Goal: Information Seeking & Learning: Find specific fact

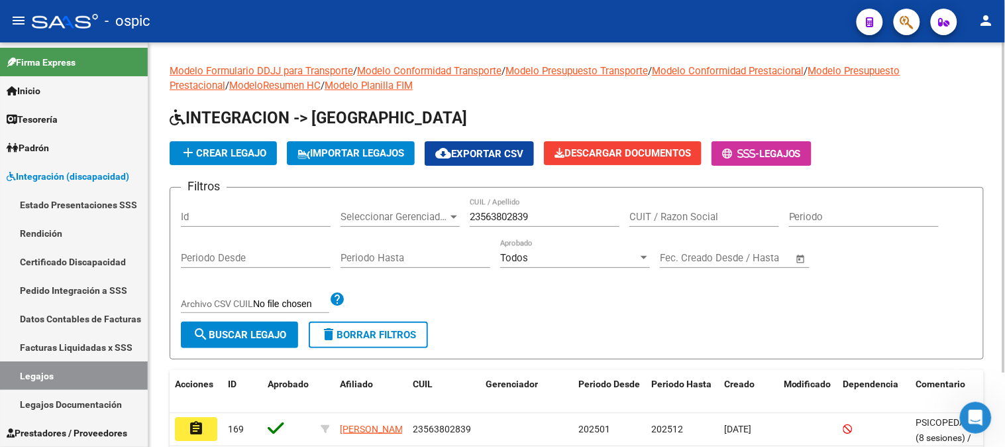
scroll to position [90, 0]
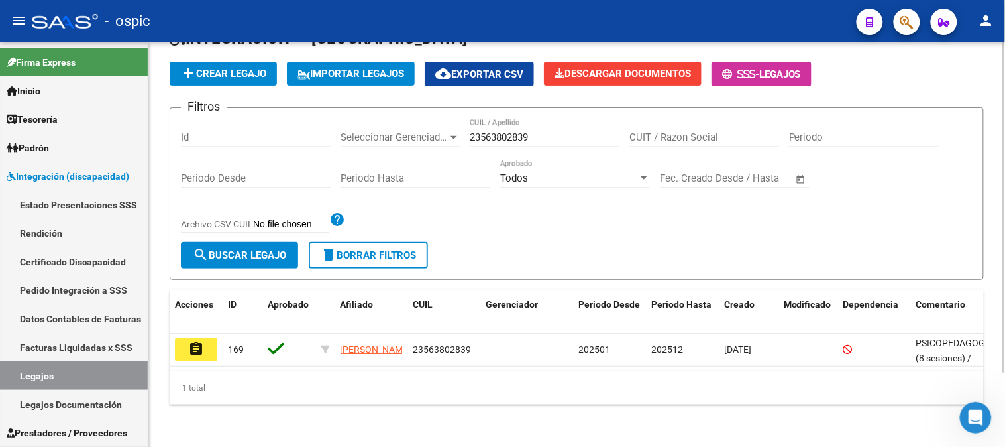
drag, startPoint x: 0, startPoint y: 0, endPoint x: 447, endPoint y: 131, distance: 465.8
click at [447, 131] on div "Filtros Id Seleccionar Gerenciador Seleccionar Gerenciador 23563802839 CUIL / A…" at bounding box center [577, 180] width 792 height 123
paste input "6255634"
type input "23566255634"
drag, startPoint x: 276, startPoint y: 240, endPoint x: 269, endPoint y: 227, distance: 15.7
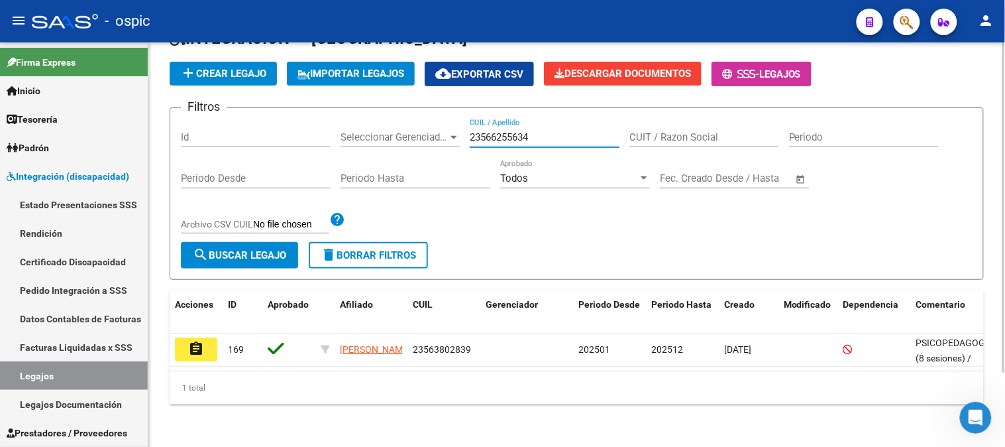
click at [276, 249] on span "search Buscar Legajo" at bounding box center [239, 255] width 93 height 12
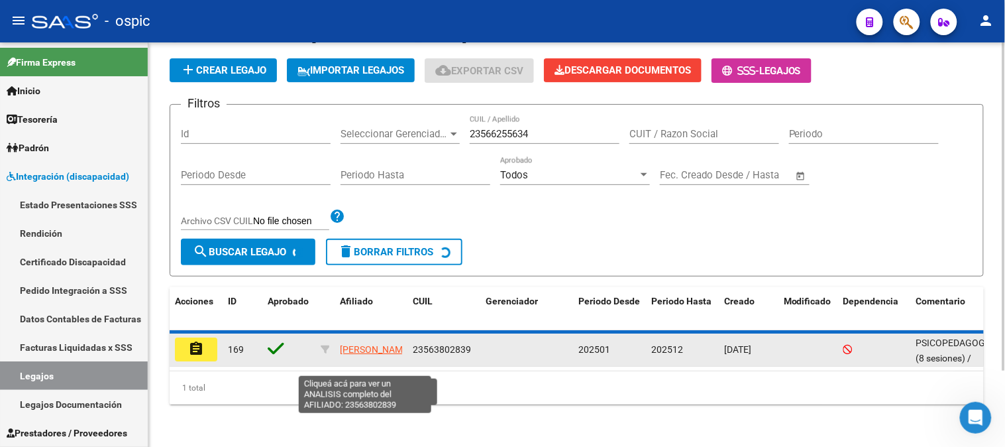
scroll to position [87, 0]
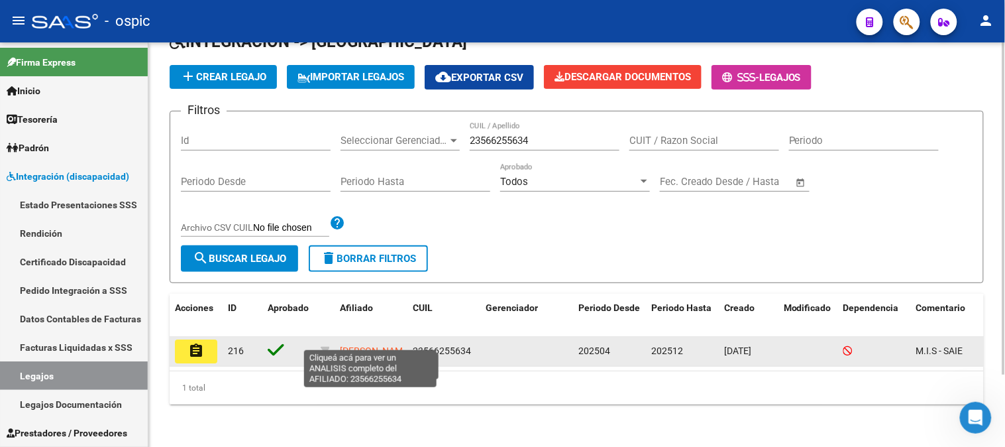
click at [361, 345] on span "[PERSON_NAME]" at bounding box center [375, 350] width 71 height 11
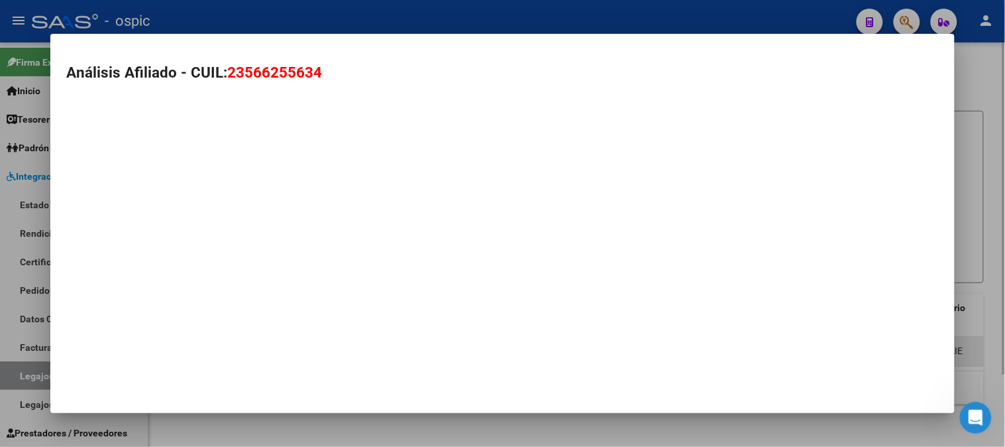
type textarea "23566255634"
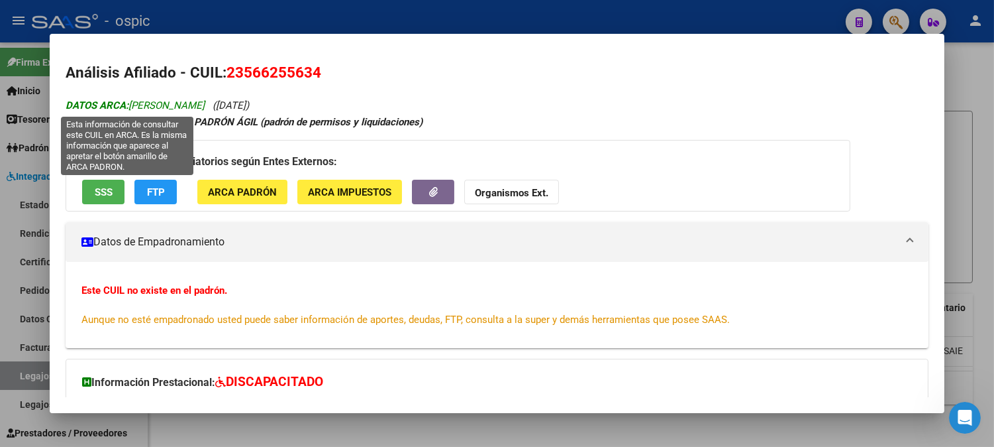
drag, startPoint x: 128, startPoint y: 107, endPoint x: 189, endPoint y: 109, distance: 61.6
click at [189, 109] on span "DATOS ARCA: [PERSON_NAME]" at bounding box center [135, 105] width 139 height 12
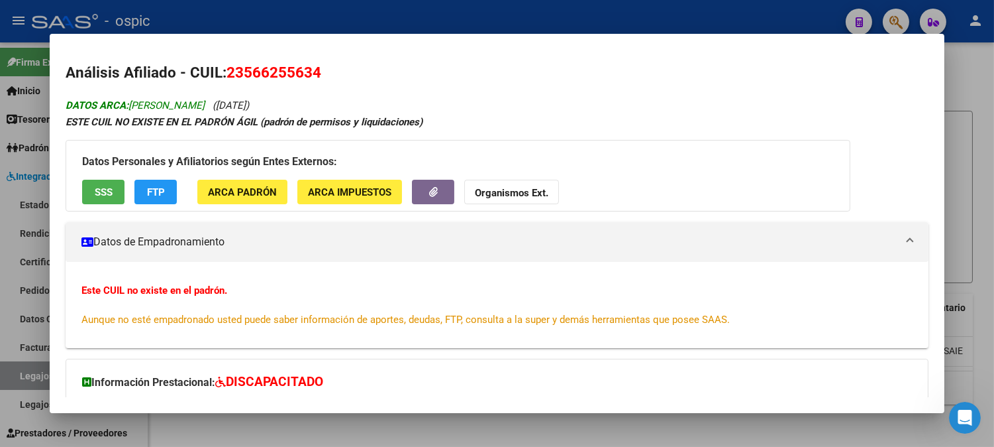
copy span "[PERSON_NAME]"
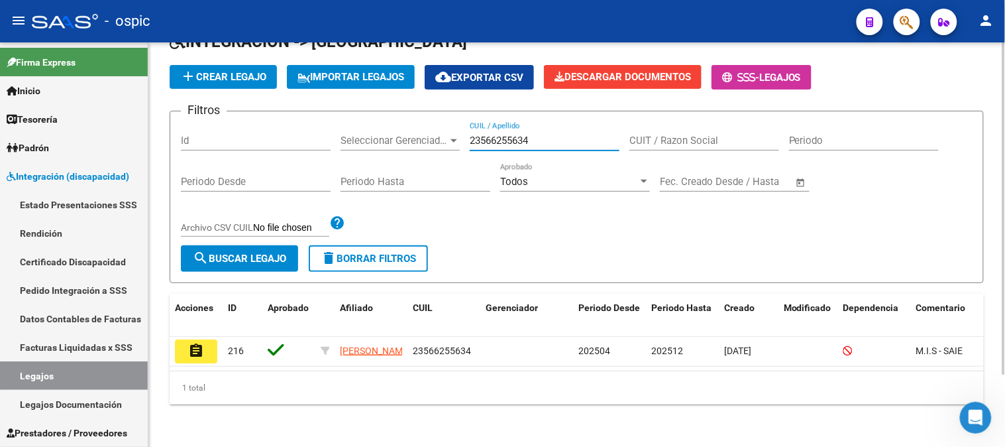
drag, startPoint x: 544, startPoint y: 128, endPoint x: 436, endPoint y: 129, distance: 108.0
click at [437, 129] on div "Filtros Id Seleccionar Gerenciador Seleccionar Gerenciador 23566255634 CUIL / A…" at bounding box center [577, 183] width 792 height 123
paste input "7454344"
type input "23574543444"
click at [252, 252] on span "search Buscar Legajo" at bounding box center [239, 258] width 93 height 12
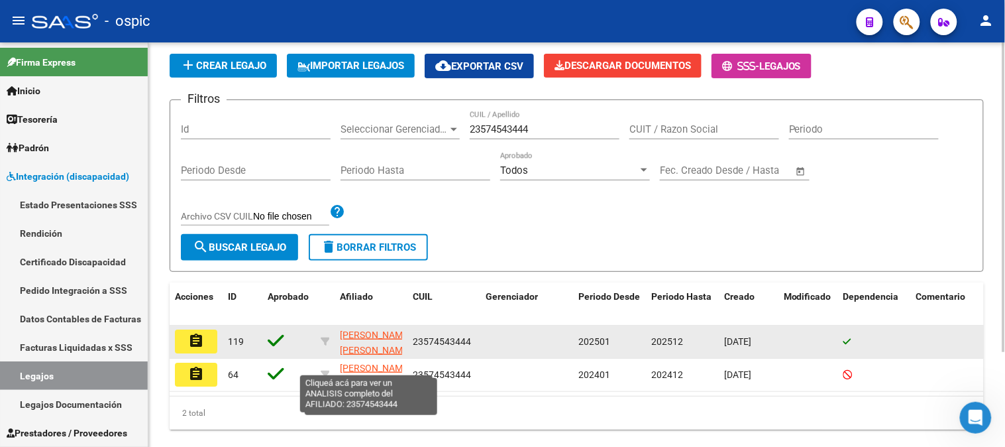
click at [356, 333] on span "[PERSON_NAME] [PERSON_NAME]" at bounding box center [375, 342] width 71 height 26
type textarea "23574543444"
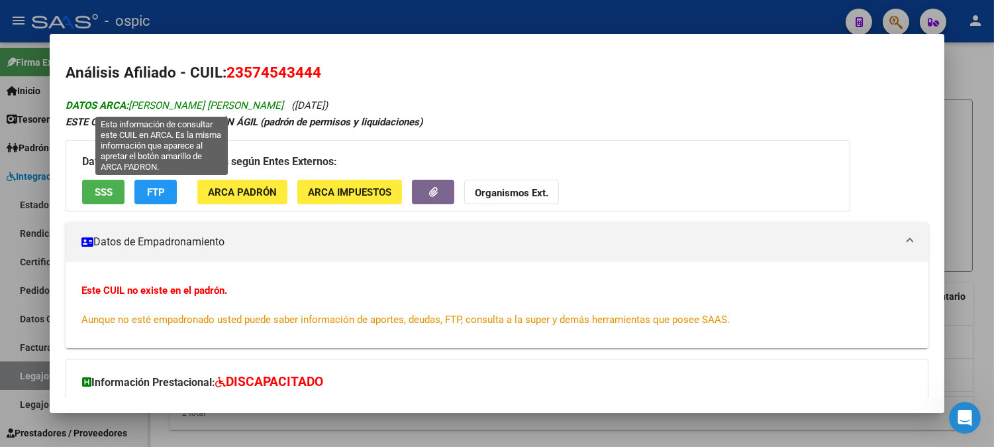
drag, startPoint x: 127, startPoint y: 107, endPoint x: 260, endPoint y: 109, distance: 132.5
click at [260, 109] on span "DATOS ARCA: [PERSON_NAME] [PERSON_NAME]" at bounding box center [175, 105] width 218 height 12
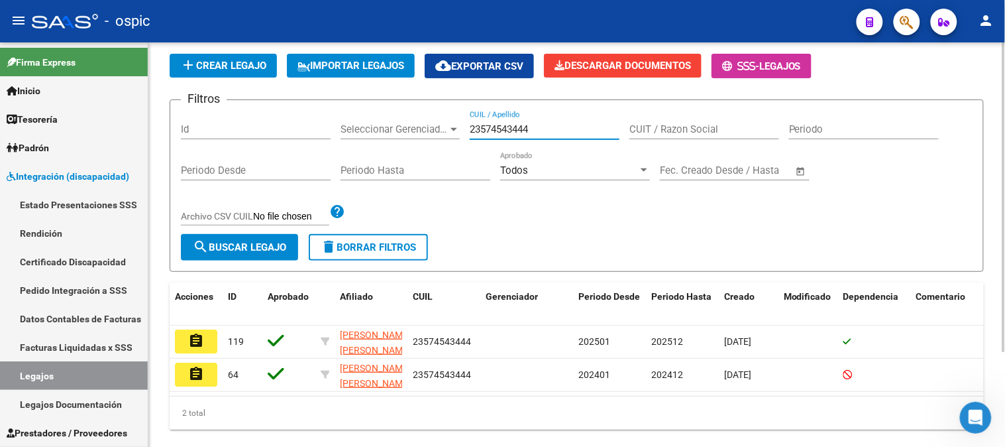
drag, startPoint x: 533, startPoint y: 129, endPoint x: 419, endPoint y: 129, distance: 114.6
click at [419, 129] on div "Filtros Id Seleccionar Gerenciador Seleccionar Gerenciador 23574543444 CUIL / A…" at bounding box center [577, 172] width 792 height 123
paste input "8536315"
type input "23585363154"
click at [265, 243] on span "search Buscar Legajo" at bounding box center [239, 247] width 93 height 12
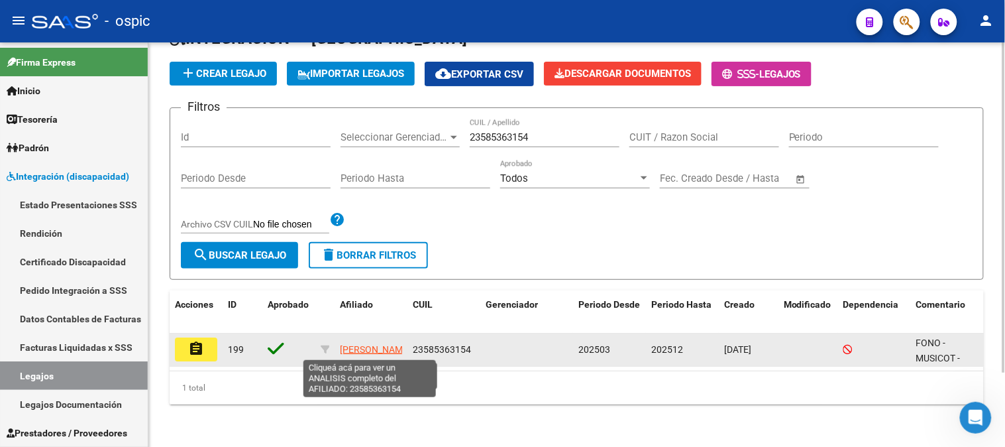
click at [365, 344] on span "[PERSON_NAME]" at bounding box center [375, 349] width 71 height 11
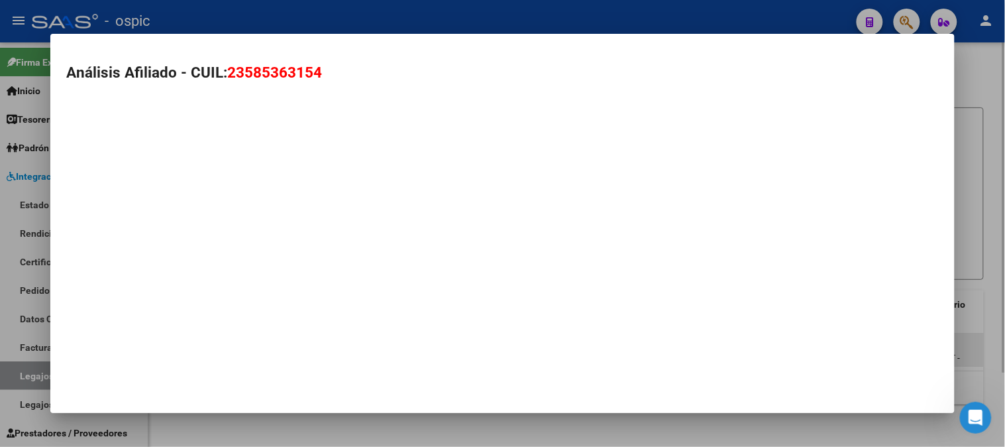
type textarea "23585363154"
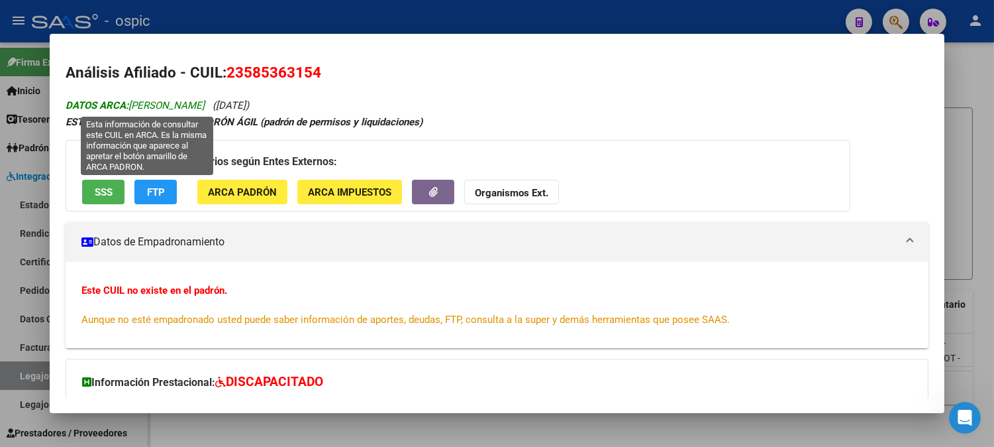
drag, startPoint x: 130, startPoint y: 104, endPoint x: 230, endPoint y: 105, distance: 100.0
click at [205, 105] on span "DATOS ARCA: [PERSON_NAME]" at bounding box center [135, 105] width 139 height 12
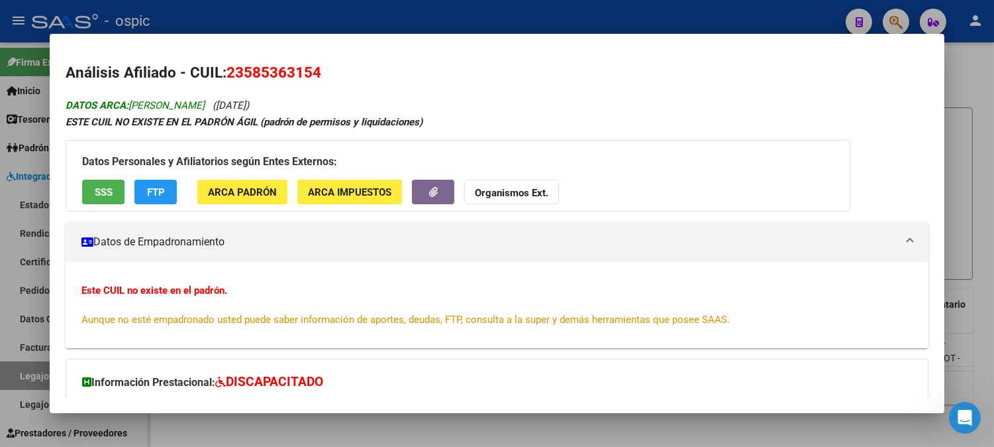
copy span "[PERSON_NAME]"
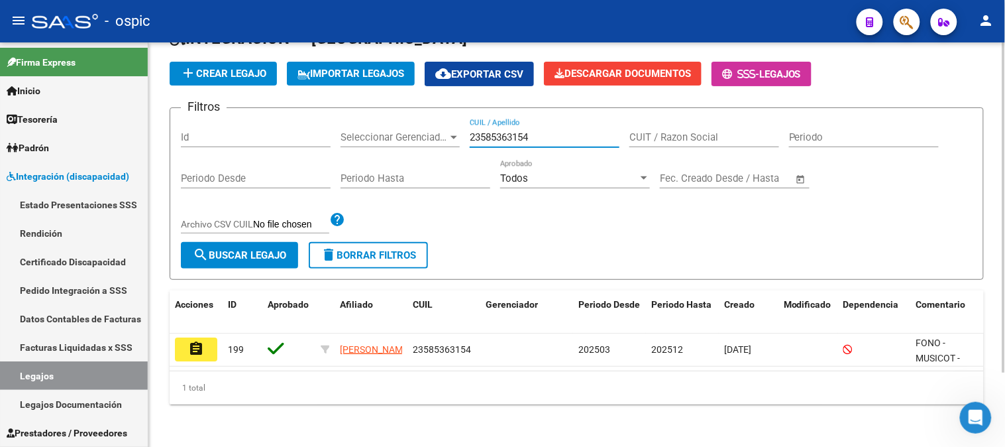
drag, startPoint x: 521, startPoint y: 133, endPoint x: 431, endPoint y: 131, distance: 90.1
click at [432, 131] on div "Filtros Id Seleccionar Gerenciador Seleccionar Gerenciador 23585363154 CUIL / A…" at bounding box center [577, 180] width 792 height 123
paste input "7368796447"
type input "27368796447"
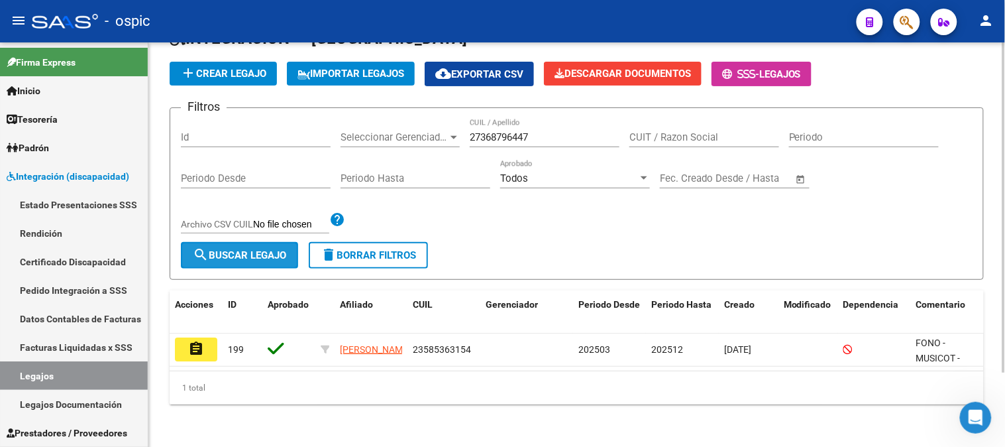
click at [272, 250] on span "search Buscar Legajo" at bounding box center [239, 255] width 93 height 12
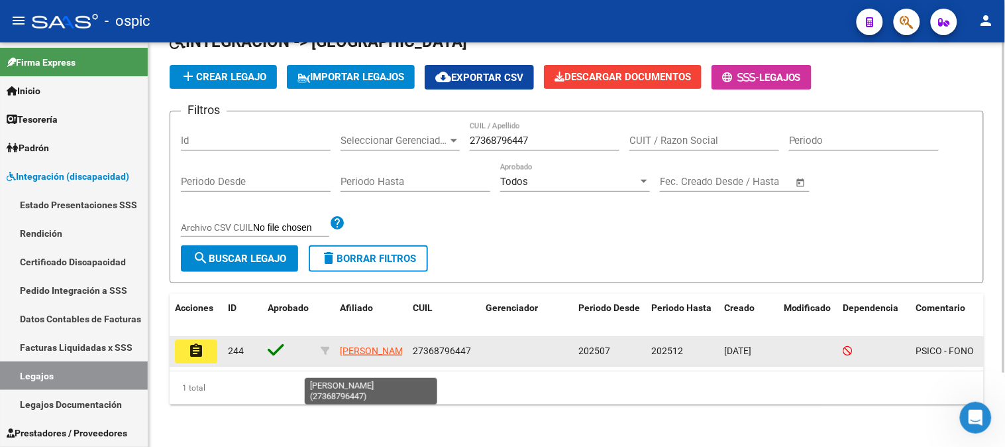
click at [342, 343] on app-link-go-to "[PERSON_NAME]" at bounding box center [375, 350] width 71 height 15
click at [360, 345] on span "[PERSON_NAME]" at bounding box center [375, 350] width 71 height 11
type textarea "27368796447"
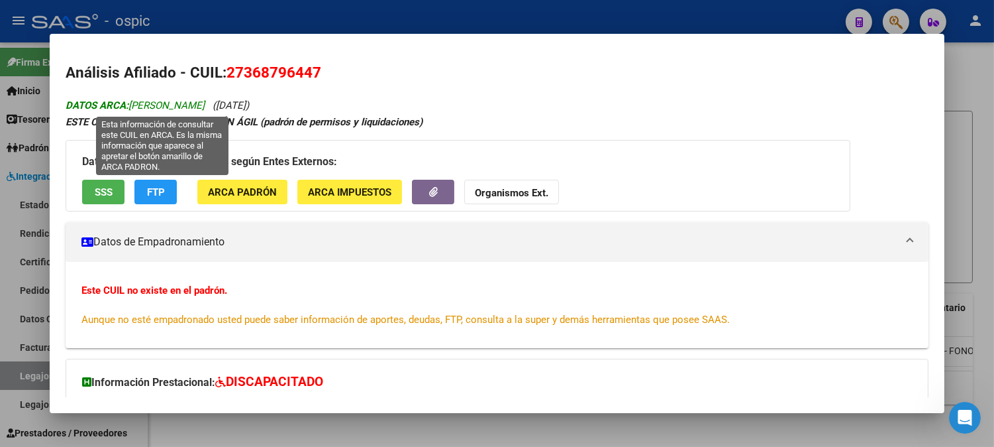
drag, startPoint x: 127, startPoint y: 103, endPoint x: 263, endPoint y: 101, distance: 136.5
click at [205, 101] on span "DATOS ARCA: [PERSON_NAME]" at bounding box center [135, 105] width 139 height 12
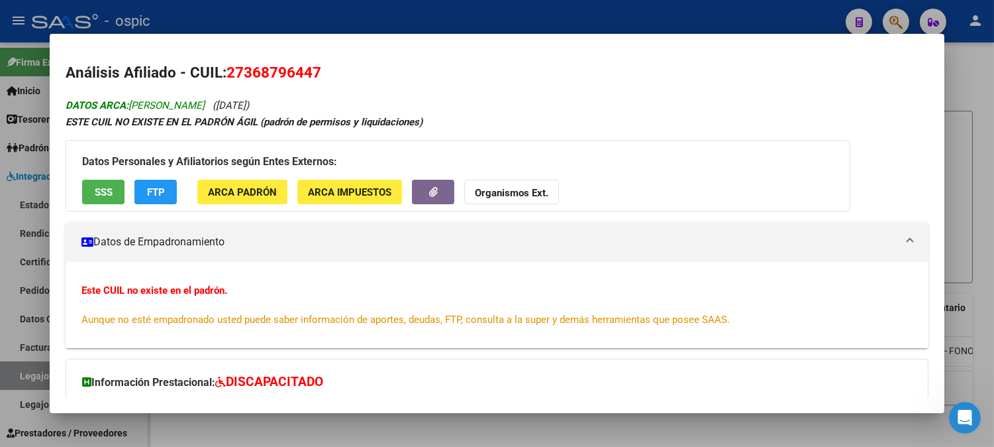
copy span "[PERSON_NAME]"
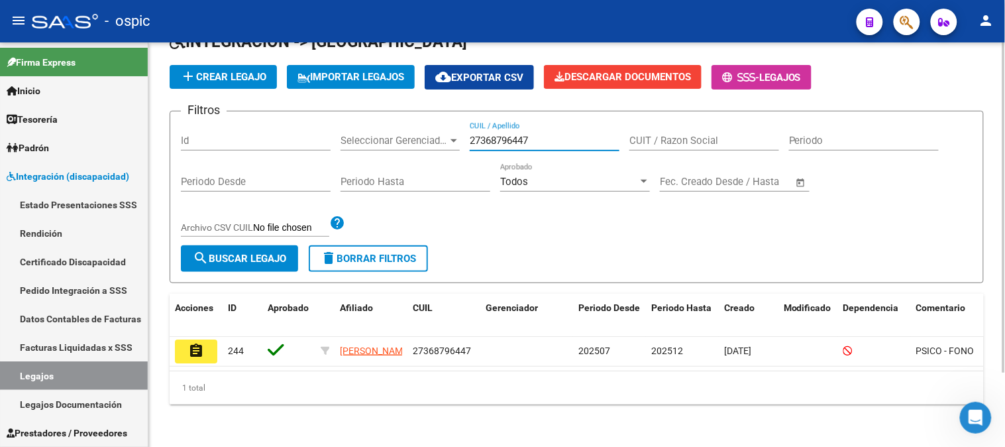
drag, startPoint x: 538, startPoint y: 128, endPoint x: 439, endPoint y: 128, distance: 98.7
click at [439, 128] on div "Filtros Id Seleccionar Gerenciador Seleccionar Gerenciador 27368796447 CUIL / A…" at bounding box center [577, 183] width 792 height 123
paste input "425320950"
type input "27425320950"
click at [248, 252] on span "search Buscar Legajo" at bounding box center [239, 258] width 93 height 12
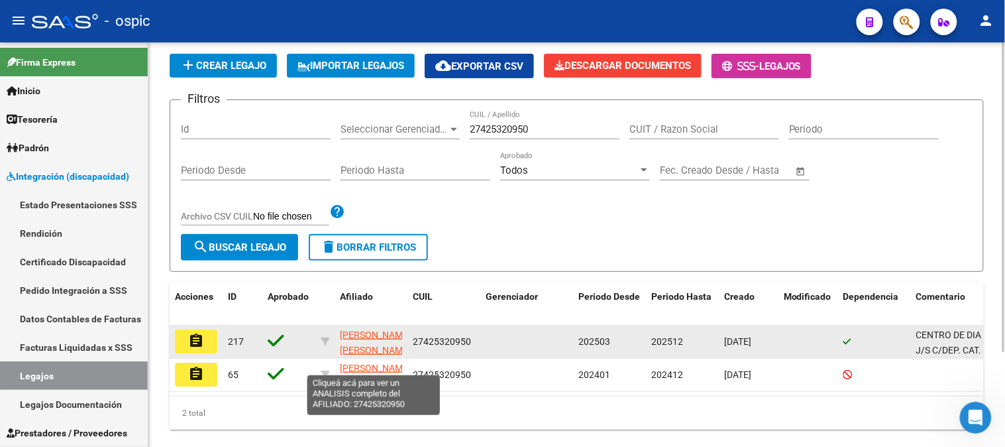
click at [352, 332] on span "[PERSON_NAME] [PERSON_NAME]" at bounding box center [375, 342] width 71 height 26
type textarea "27425320950"
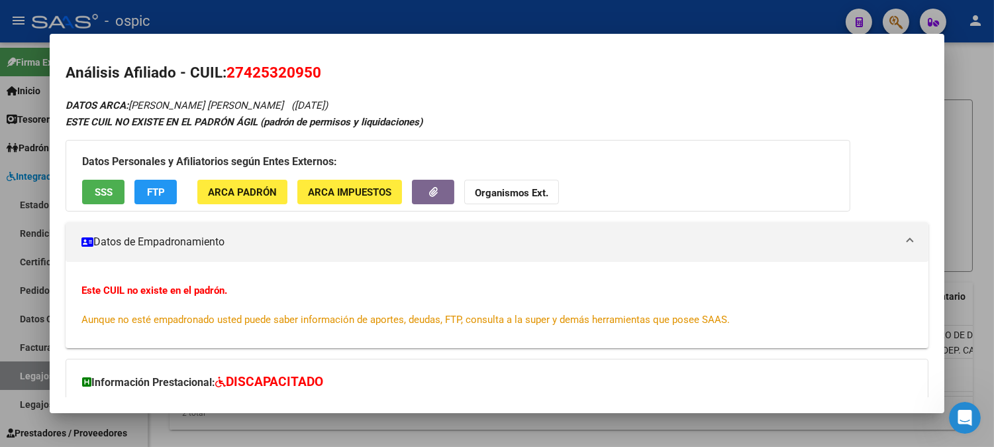
drag, startPoint x: 162, startPoint y: 104, endPoint x: 281, endPoint y: 103, distance: 118.6
click at [281, 103] on icon "DATOS ARCA: [PERSON_NAME] [PERSON_NAME] ([DATE])" at bounding box center [197, 105] width 262 height 12
copy span "[PERSON_NAME] [PERSON_NAME]"
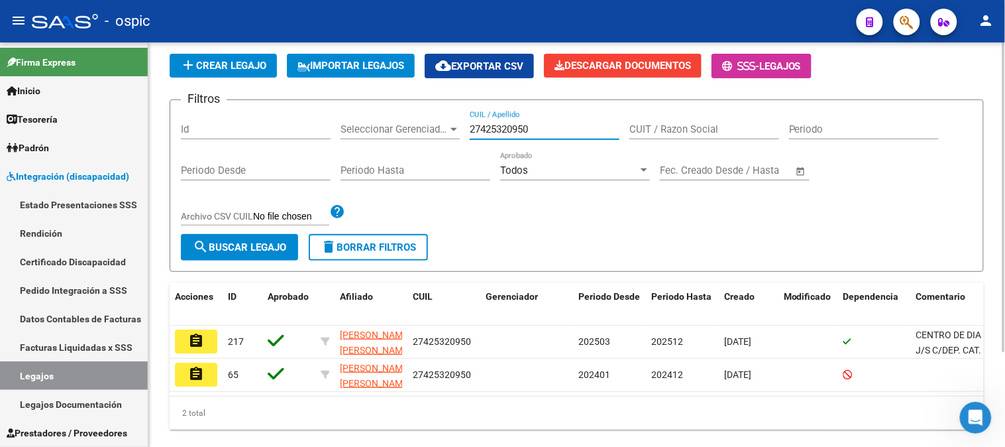
drag, startPoint x: 549, startPoint y: 130, endPoint x: 383, endPoint y: 124, distance: 165.7
click at [383, 124] on div "Filtros Id Seleccionar Gerenciador Seleccionar Gerenciador 27425320950 CUIL / A…" at bounding box center [577, 172] width 792 height 123
paste input "54919942"
type input "27454919942"
click at [266, 243] on span "search Buscar Legajo" at bounding box center [239, 247] width 93 height 12
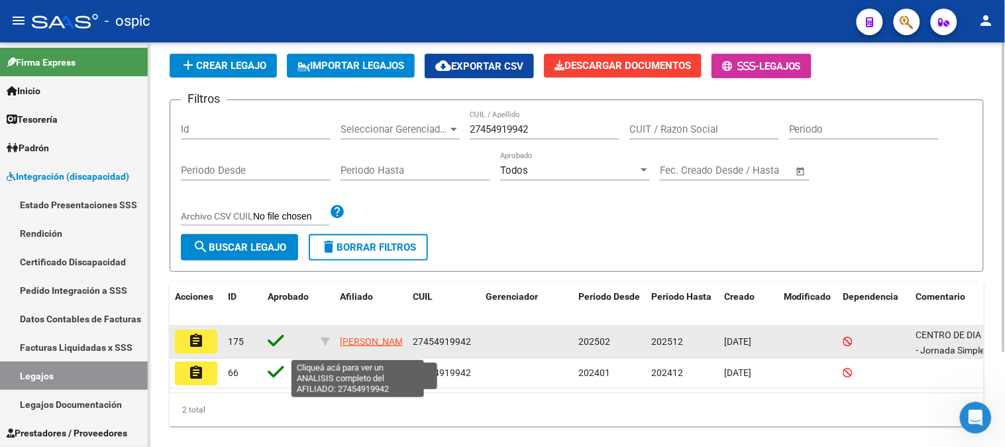
click at [362, 336] on span "[PERSON_NAME]" at bounding box center [375, 341] width 71 height 11
type textarea "27454919942"
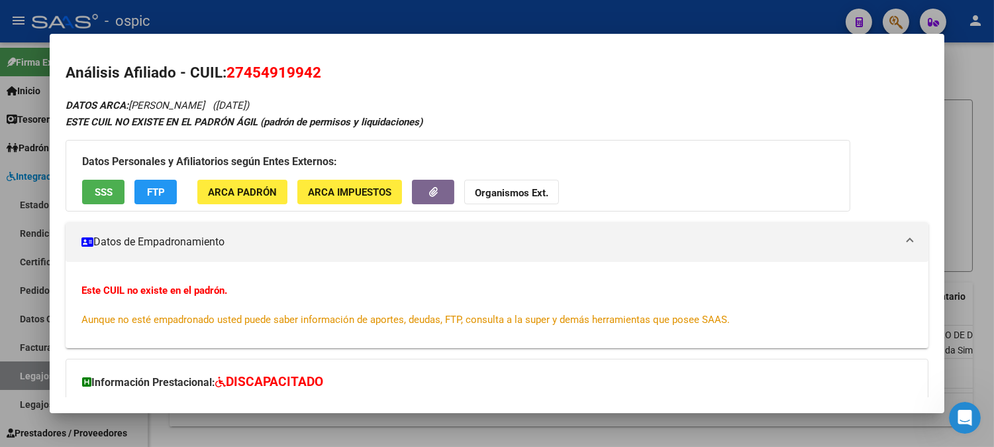
drag, startPoint x: 138, startPoint y: 107, endPoint x: 204, endPoint y: 107, distance: 66.3
click at [204, 107] on icon "DATOS ARCA: [PERSON_NAME] ([DATE])" at bounding box center [158, 105] width 184 height 12
copy span "[PERSON_NAME]"
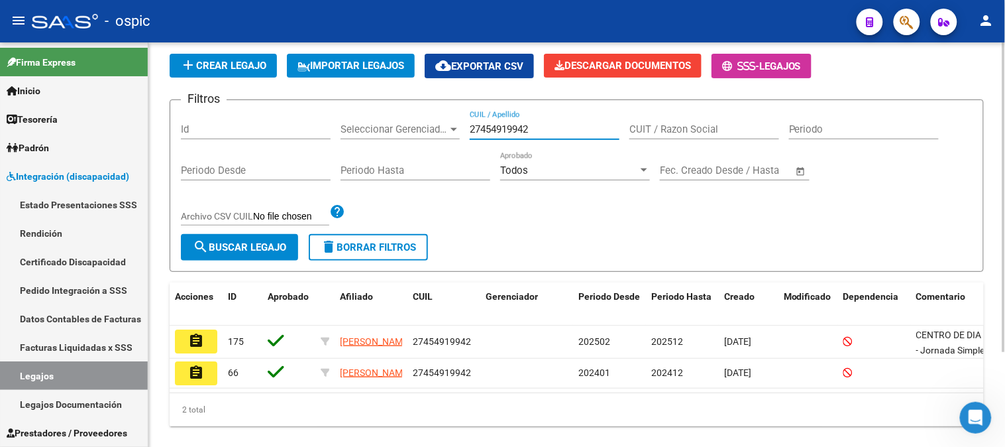
drag, startPoint x: 551, startPoint y: 129, endPoint x: 382, endPoint y: 130, distance: 168.3
click at [382, 130] on div "Filtros Id Seleccionar Gerenciador Seleccionar Gerenciador 27454919942 CUIL / A…" at bounding box center [577, 172] width 792 height 123
paste input "62168050"
type input "27462168050"
click at [256, 242] on span "search Buscar Legajo" at bounding box center [239, 247] width 93 height 12
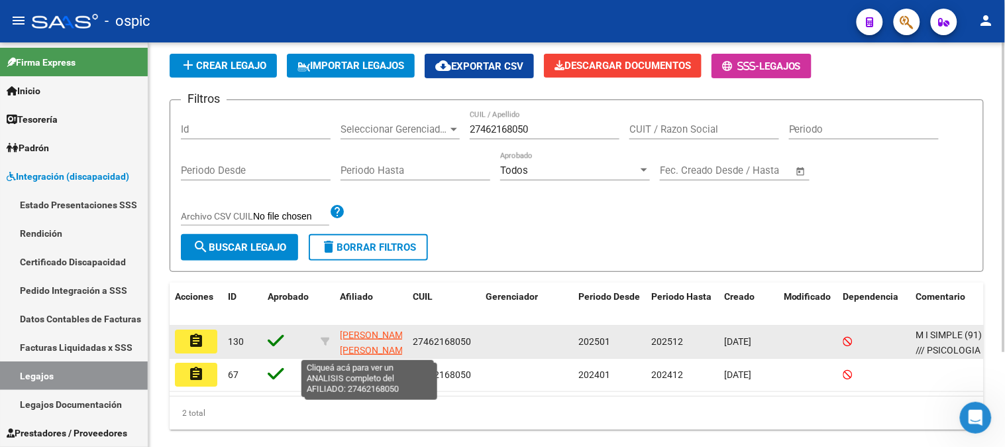
click at [370, 331] on span "[PERSON_NAME] [PERSON_NAME]" at bounding box center [375, 342] width 71 height 26
type textarea "27462168050"
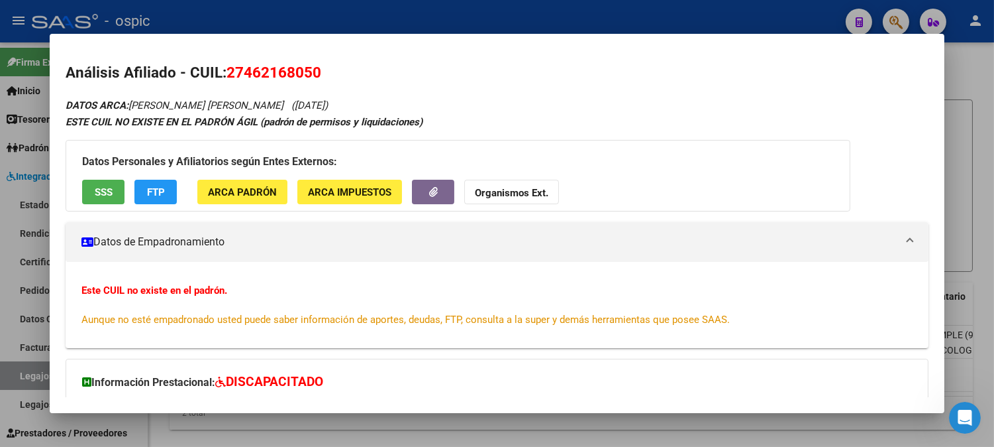
drag, startPoint x: 128, startPoint y: 103, endPoint x: 219, endPoint y: 103, distance: 91.4
click at [220, 103] on span "DATOS ARCA: [PERSON_NAME] [PERSON_NAME]" at bounding box center [175, 105] width 218 height 12
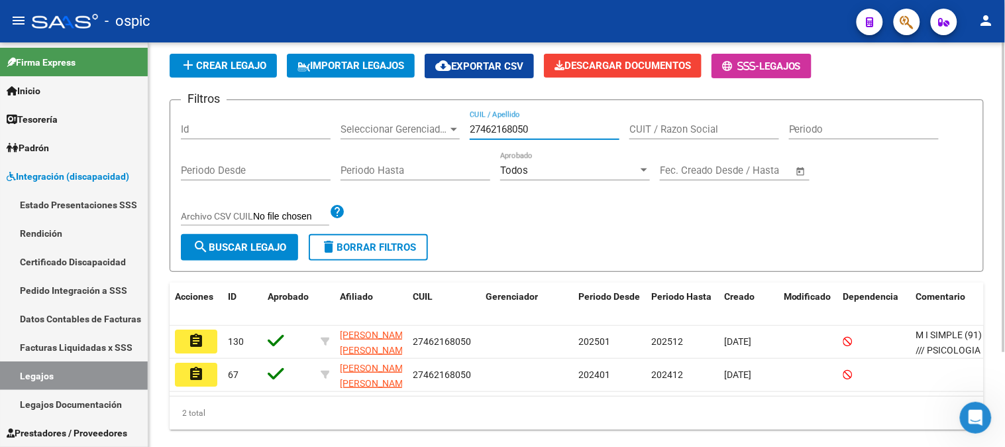
click at [407, 123] on div "Filtros Id Seleccionar Gerenciador Seleccionar Gerenciador 27462168050 CUIL / A…" at bounding box center [577, 172] width 792 height 123
paste input "92711506"
type input "27492711506"
click at [282, 246] on span "search Buscar Legajo" at bounding box center [239, 247] width 93 height 12
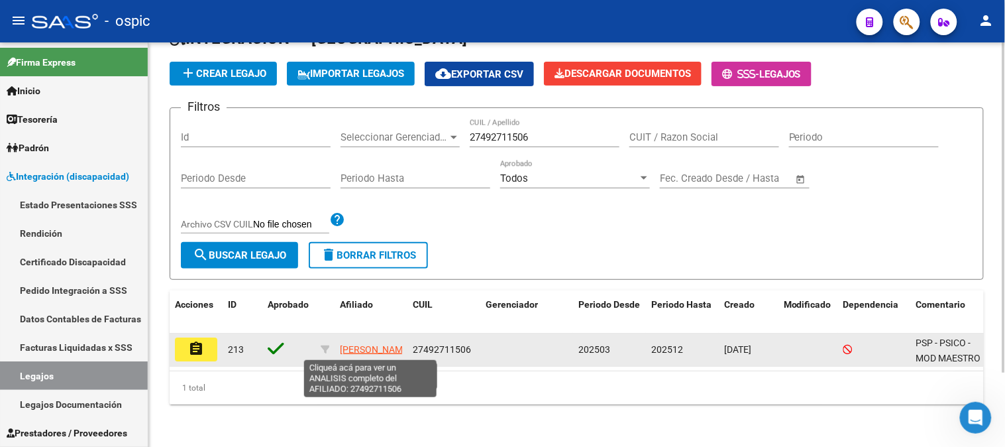
click at [366, 344] on span "[PERSON_NAME]" at bounding box center [375, 349] width 71 height 11
type textarea "27492711506"
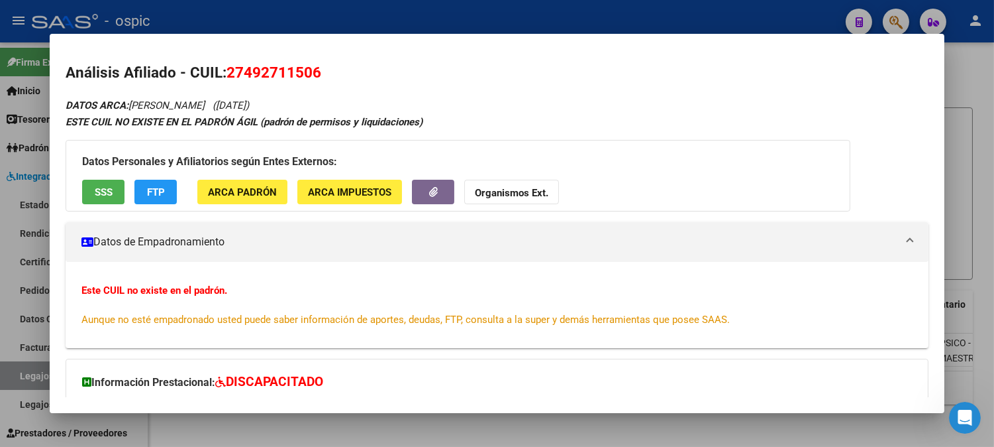
drag, startPoint x: 129, startPoint y: 103, endPoint x: 240, endPoint y: 103, distance: 111.3
click at [240, 103] on icon "DATOS ARCA: [PERSON_NAME] ([DATE])" at bounding box center [158, 105] width 184 height 12
copy span "[PERSON_NAME]"
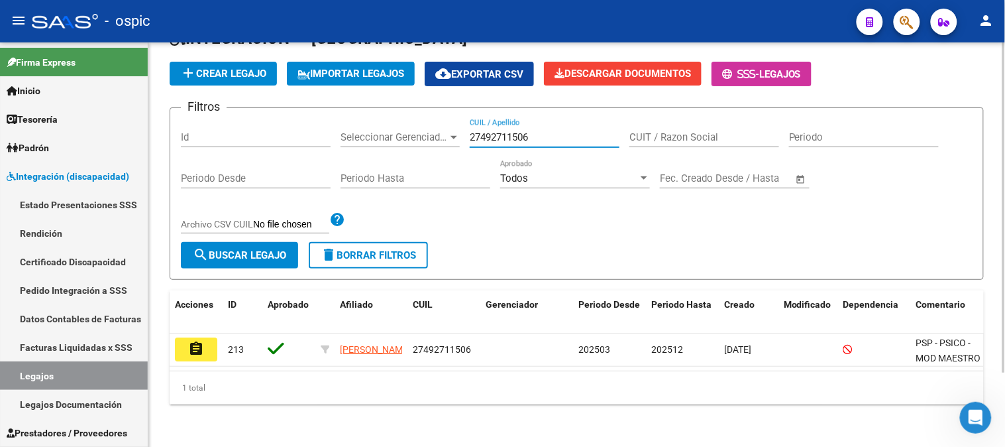
drag, startPoint x: 545, startPoint y: 129, endPoint x: 375, endPoint y: 127, distance: 169.6
click at [376, 129] on div "Filtros Id Seleccionar Gerenciador Seleccionar Gerenciador 27492711506 CUIL / A…" at bounding box center [577, 180] width 792 height 123
paste input "6353515"
type input "27496353515"
click at [262, 252] on span "search Buscar Legajo" at bounding box center [239, 255] width 93 height 12
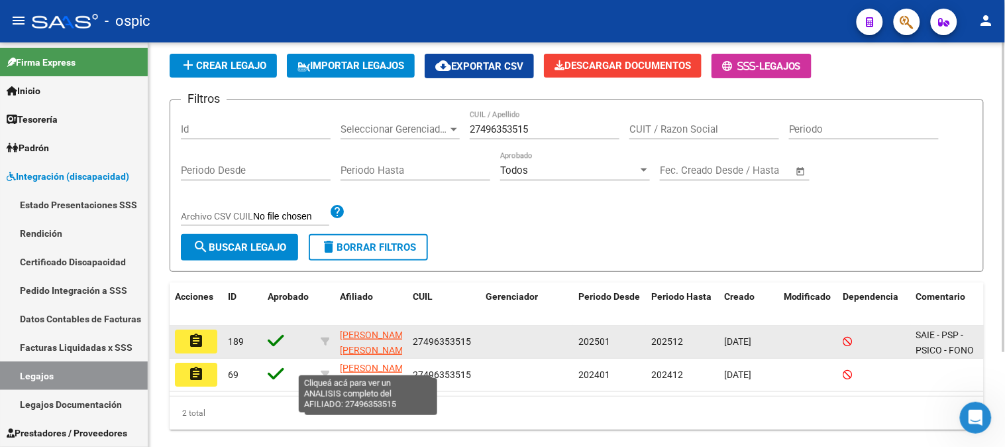
click at [364, 329] on span "[PERSON_NAME] [PERSON_NAME]" at bounding box center [375, 342] width 71 height 26
type textarea "27496353515"
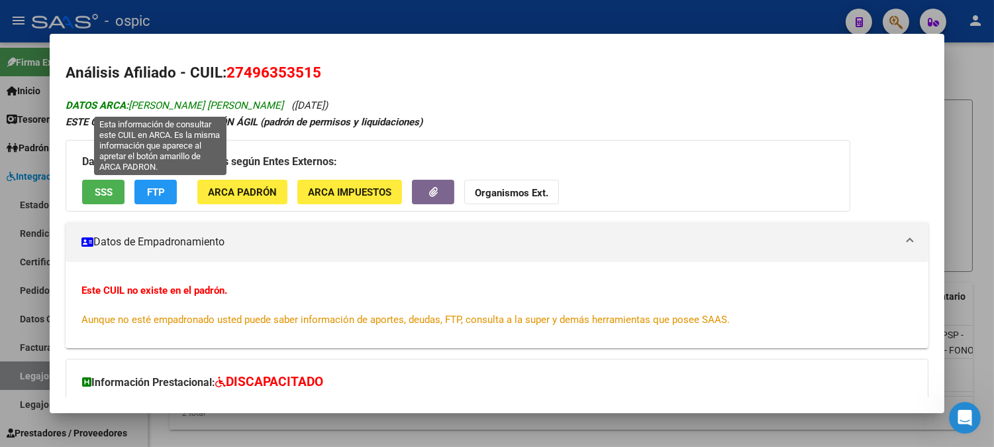
drag, startPoint x: 128, startPoint y: 104, endPoint x: 256, endPoint y: 100, distance: 127.9
click at [256, 100] on span "DATOS ARCA: [PERSON_NAME] [PERSON_NAME]" at bounding box center [175, 105] width 218 height 12
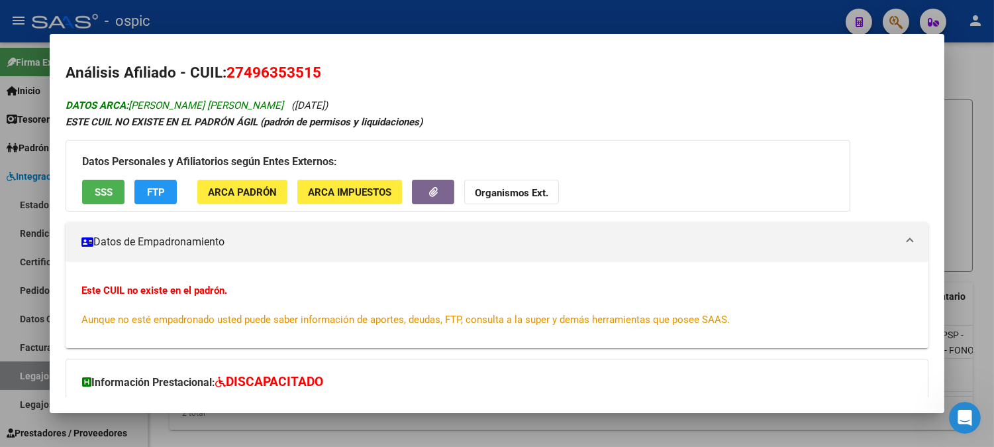
copy span "[PERSON_NAME] [PERSON_NAME]"
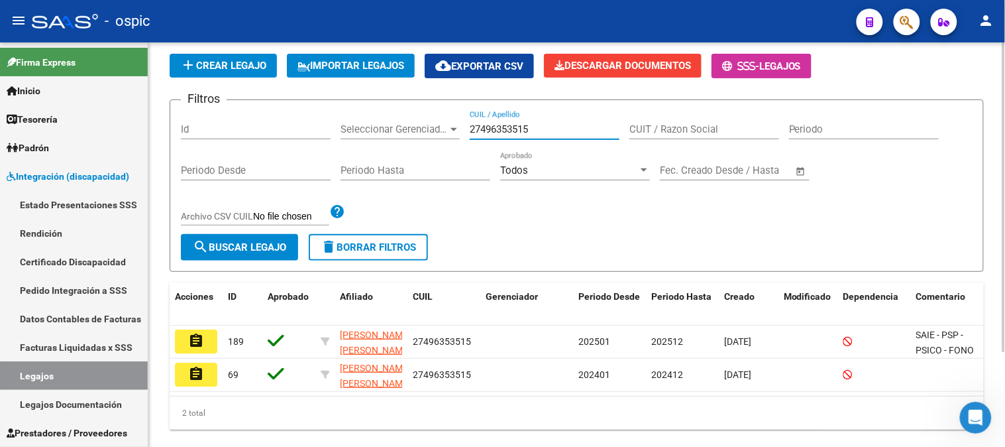
drag, startPoint x: 554, startPoint y: 129, endPoint x: 384, endPoint y: 129, distance: 169.6
click at [386, 129] on div "Filtros Id Seleccionar Gerenciador Seleccionar Gerenciador 27496353515 CUIL / A…" at bounding box center [577, 172] width 792 height 123
paste input "7100459"
type input "27497100459"
click at [269, 242] on span "search Buscar Legajo" at bounding box center [239, 247] width 93 height 12
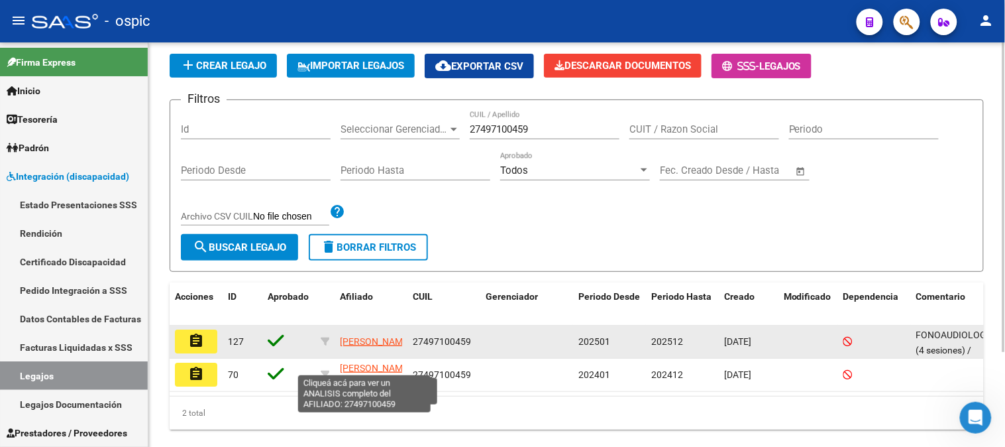
click at [363, 336] on span "[PERSON_NAME]" at bounding box center [375, 341] width 71 height 11
type textarea "27497100459"
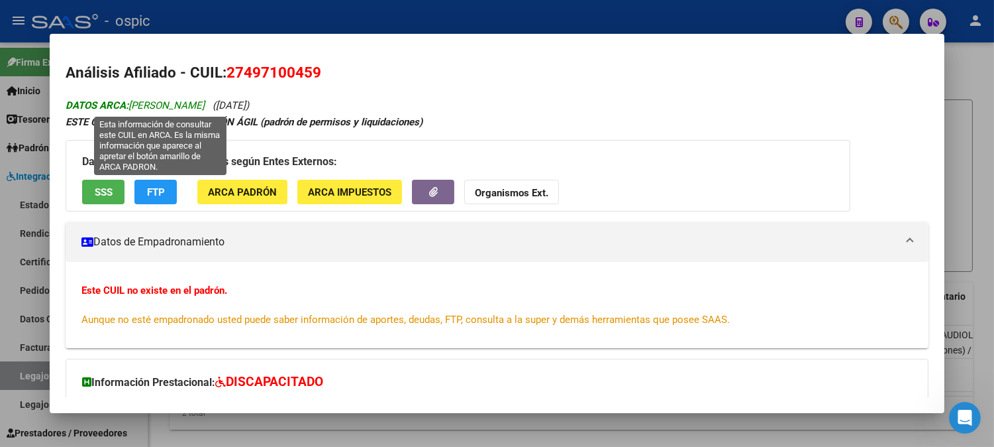
drag, startPoint x: 127, startPoint y: 103, endPoint x: 259, endPoint y: 107, distance: 131.9
click at [205, 107] on span "DATOS ARCA: [PERSON_NAME]" at bounding box center [135, 105] width 139 height 12
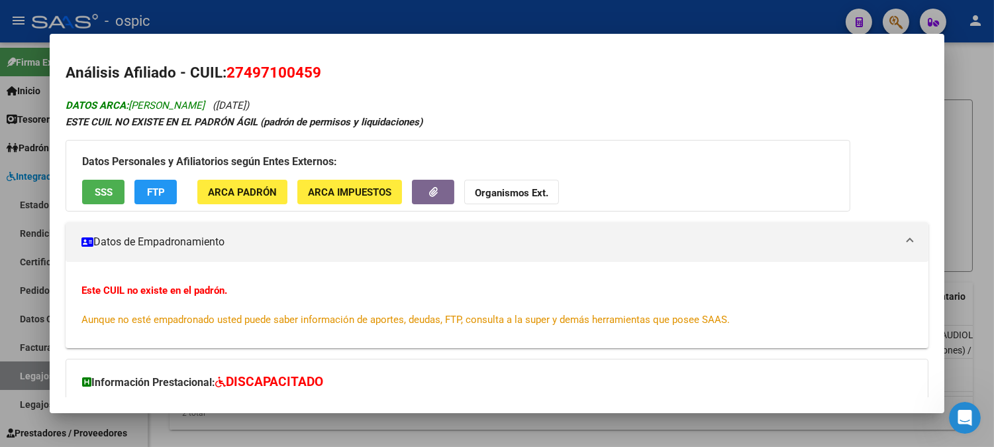
copy span "[PERSON_NAME]"
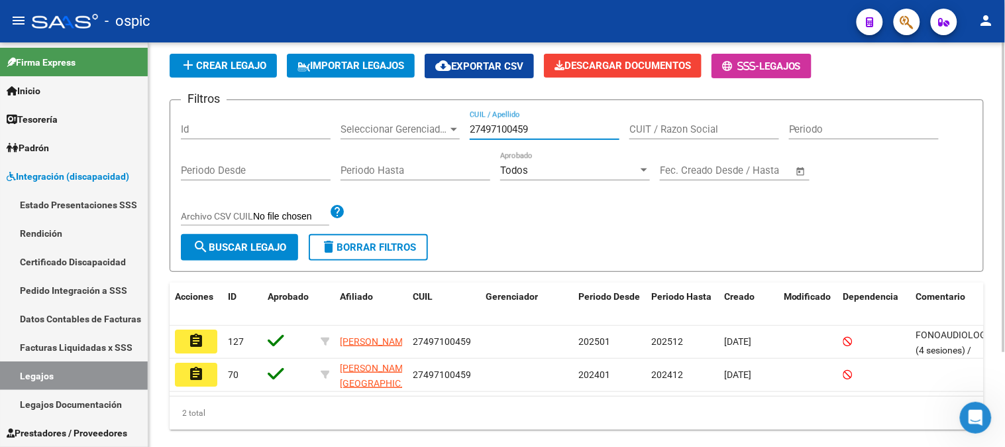
drag, startPoint x: 564, startPoint y: 130, endPoint x: 389, endPoint y: 128, distance: 174.9
click at [389, 128] on div "Filtros Id Seleccionar Gerenciador Seleccionar Gerenciador 27497100459 CUIL / A…" at bounding box center [577, 172] width 792 height 123
paste input "505592897"
type input "27505592897"
click at [293, 239] on button "search Buscar Legajo" at bounding box center [239, 247] width 117 height 27
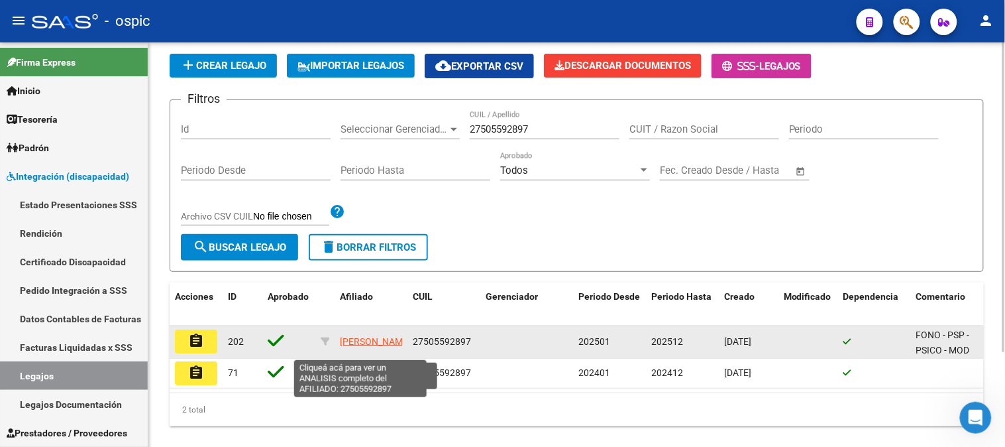
click at [360, 336] on span "[PERSON_NAME]" at bounding box center [375, 341] width 71 height 11
type textarea "27505592897"
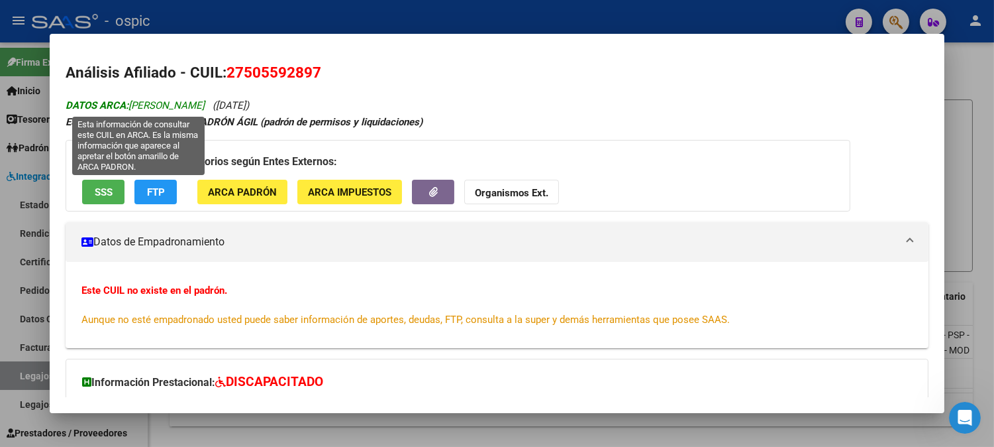
drag, startPoint x: 127, startPoint y: 103, endPoint x: 212, endPoint y: 104, distance: 84.8
click at [205, 104] on span "DATOS ARCA: [PERSON_NAME]" at bounding box center [135, 105] width 139 height 12
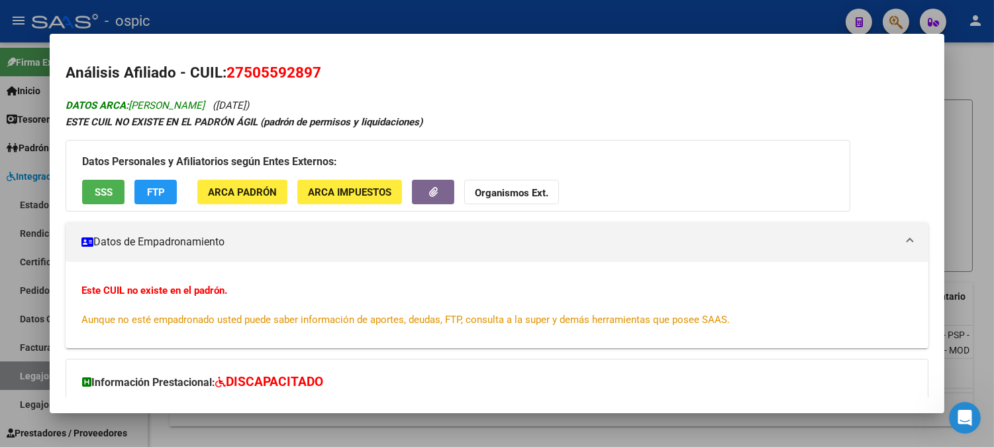
copy span "[PERSON_NAME]"
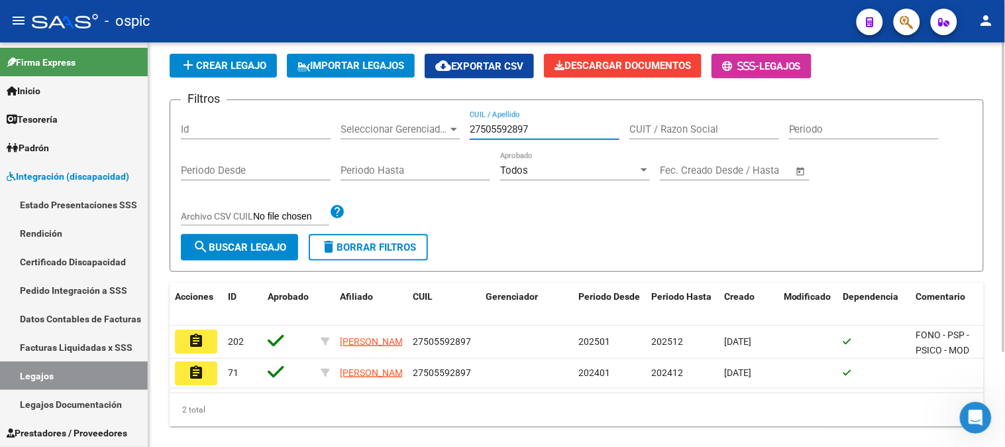
drag, startPoint x: 557, startPoint y: 123, endPoint x: 384, endPoint y: 121, distance: 172.9
click at [385, 121] on div "Filtros Id Seleccionar Gerenciador Seleccionar Gerenciador 27505592897 CUIL / A…" at bounding box center [577, 172] width 792 height 123
paste input "23710945"
type input "27523710945"
click at [269, 240] on button "search Buscar Legajo" at bounding box center [239, 247] width 117 height 27
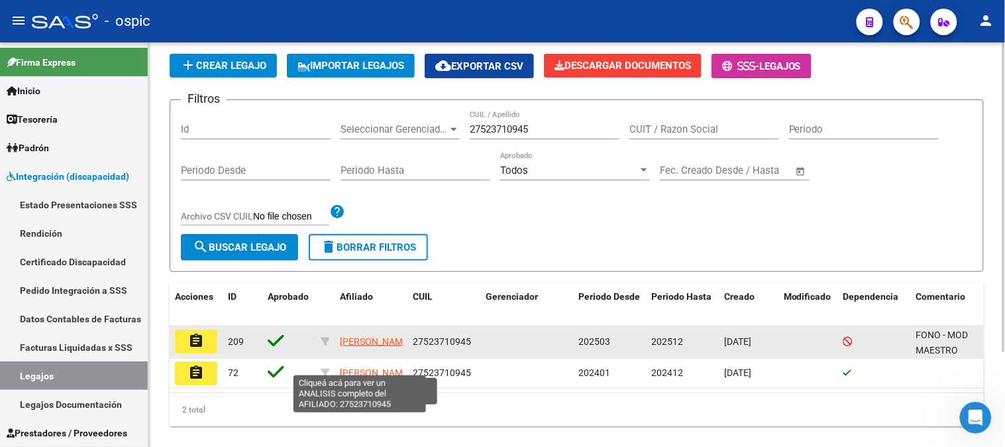
click at [358, 336] on span "[PERSON_NAME]" at bounding box center [375, 341] width 71 height 11
type textarea "27523710945"
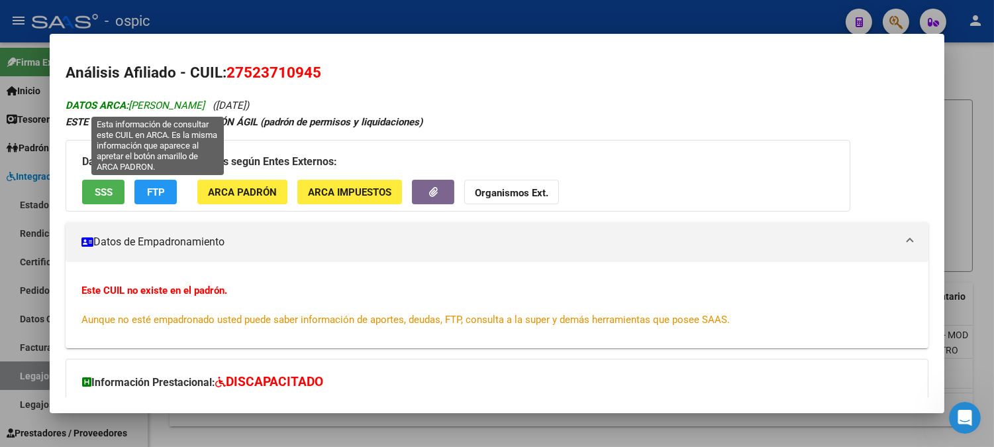
drag, startPoint x: 128, startPoint y: 107, endPoint x: 252, endPoint y: 101, distance: 124.7
click at [205, 101] on span "DATOS ARCA: [PERSON_NAME]" at bounding box center [135, 105] width 139 height 12
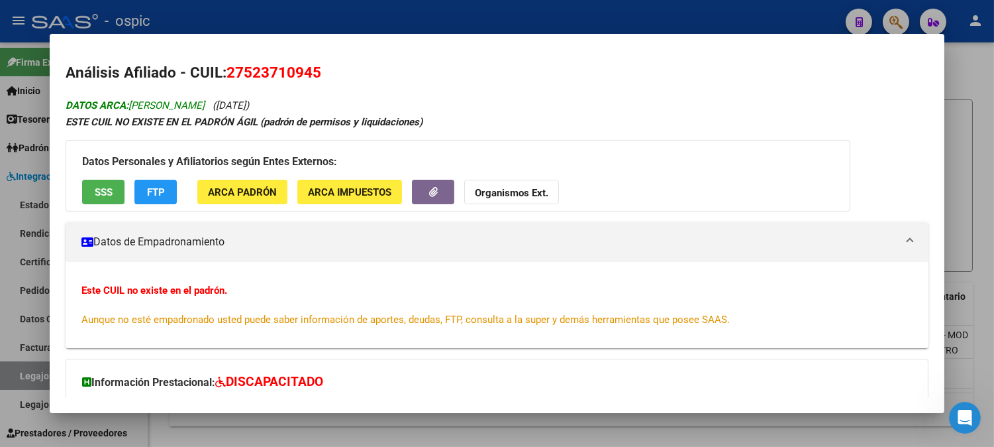
copy span "[PERSON_NAME]"
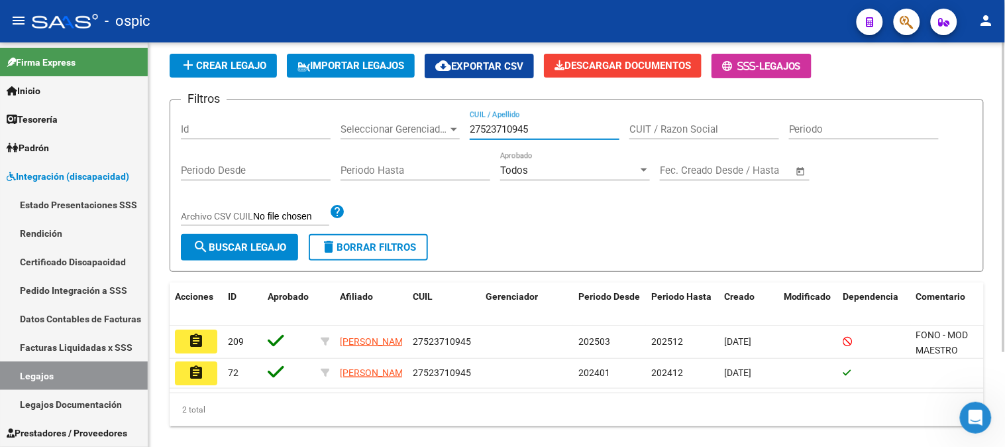
drag, startPoint x: 548, startPoint y: 133, endPoint x: 376, endPoint y: 109, distance: 173.9
click at [376, 109] on form "Filtros Id Seleccionar Gerenciador Seleccionar Gerenciador 27523710945 CUIL / A…" at bounding box center [577, 185] width 814 height 172
paste input "3037632"
type input "27530376325"
click at [252, 246] on span "search Buscar Legajo" at bounding box center [239, 247] width 93 height 12
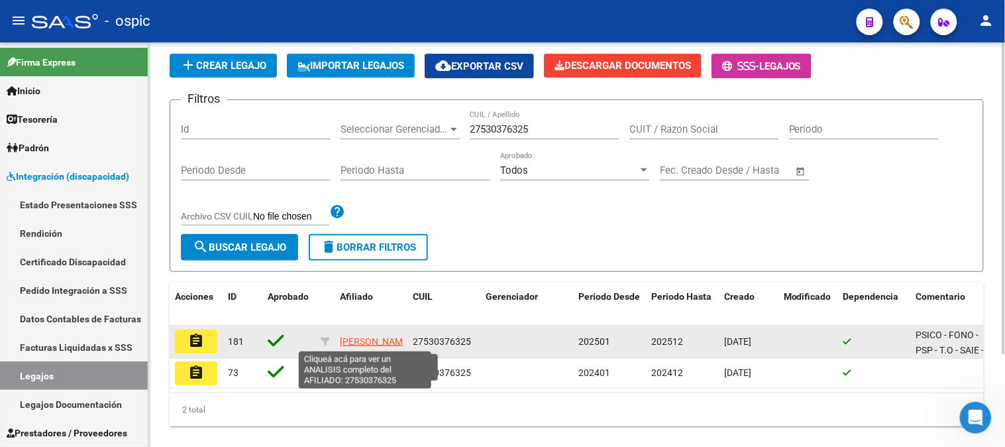
click at [363, 339] on span "[PERSON_NAME]" at bounding box center [375, 341] width 71 height 11
type textarea "27530376325"
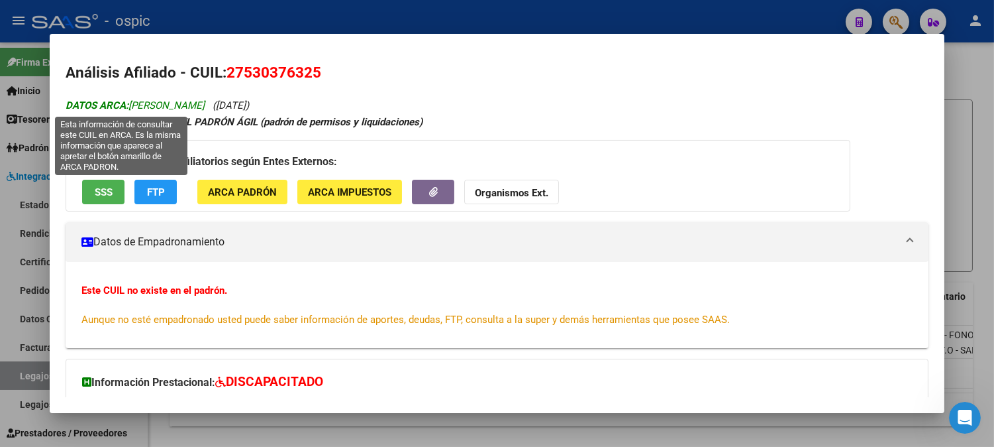
drag, startPoint x: 127, startPoint y: 105, endPoint x: 178, endPoint y: 105, distance: 50.4
click at [178, 105] on span "DATOS ARCA: [PERSON_NAME]" at bounding box center [135, 105] width 139 height 12
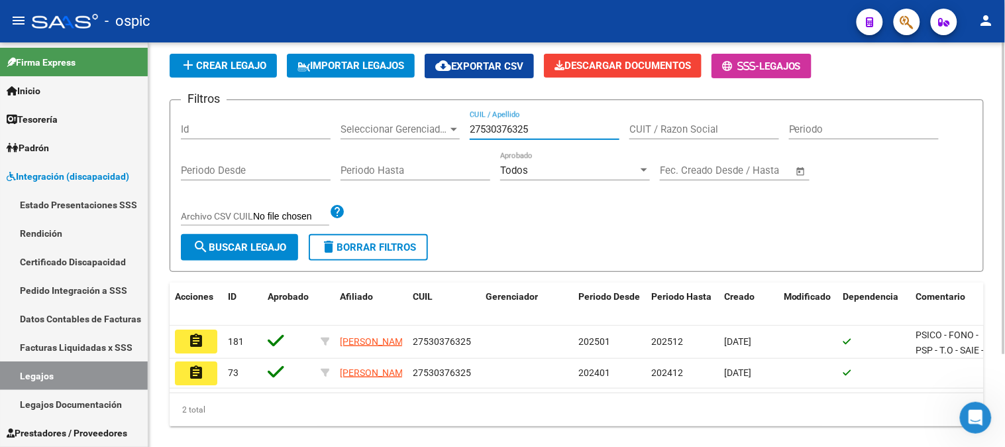
click at [551, 125] on input "27530376325" at bounding box center [545, 129] width 150 height 12
click at [547, 133] on input "27530376325" at bounding box center [545, 129] width 150 height 12
paste input "4050726"
type input "27534050726"
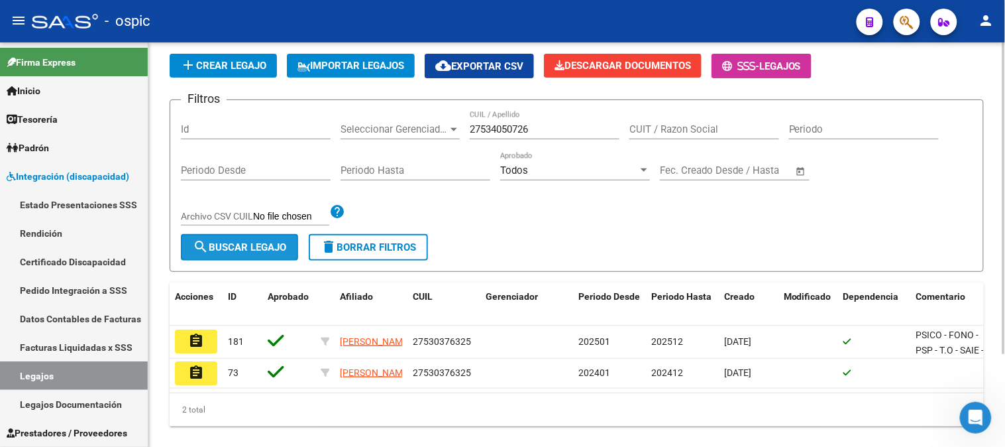
click at [234, 240] on button "search Buscar Legajo" at bounding box center [239, 247] width 117 height 27
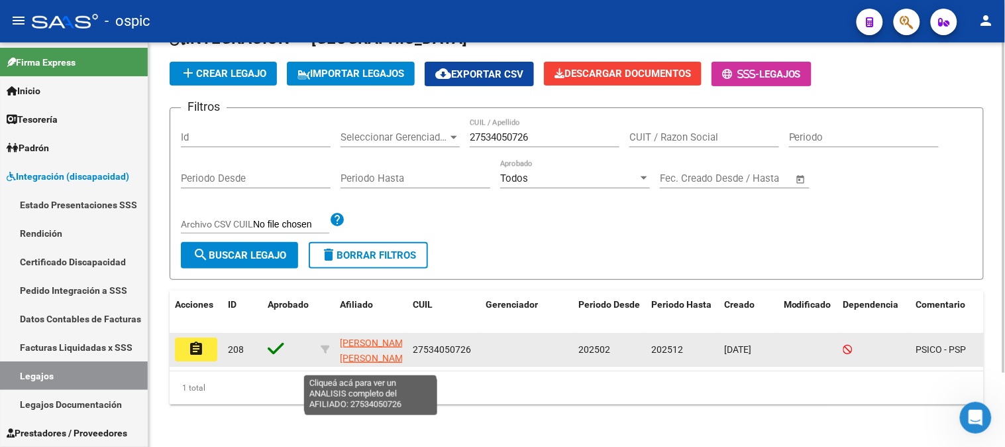
click at [358, 337] on span "[PERSON_NAME] [PERSON_NAME]" at bounding box center [375, 350] width 71 height 26
type textarea "27534050726"
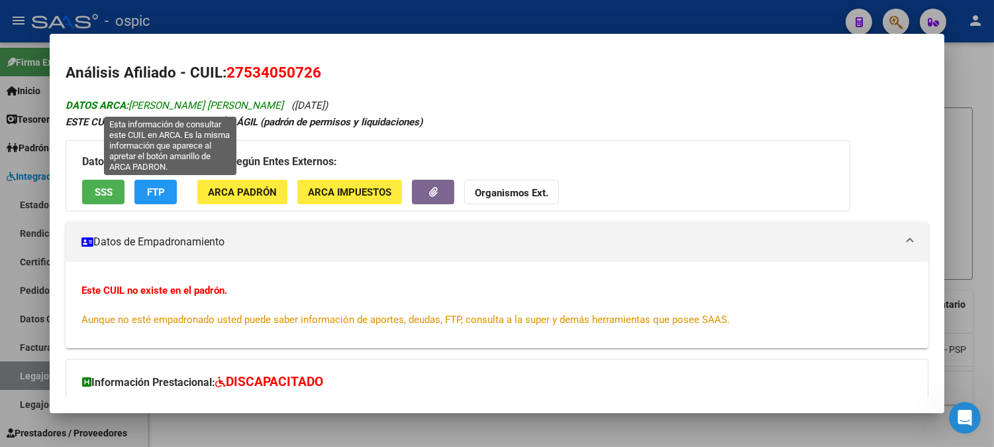
drag, startPoint x: 126, startPoint y: 103, endPoint x: 280, endPoint y: 107, distance: 153.8
click at [280, 107] on span "DATOS ARCA: [PERSON_NAME] [PERSON_NAME]" at bounding box center [175, 105] width 218 height 12
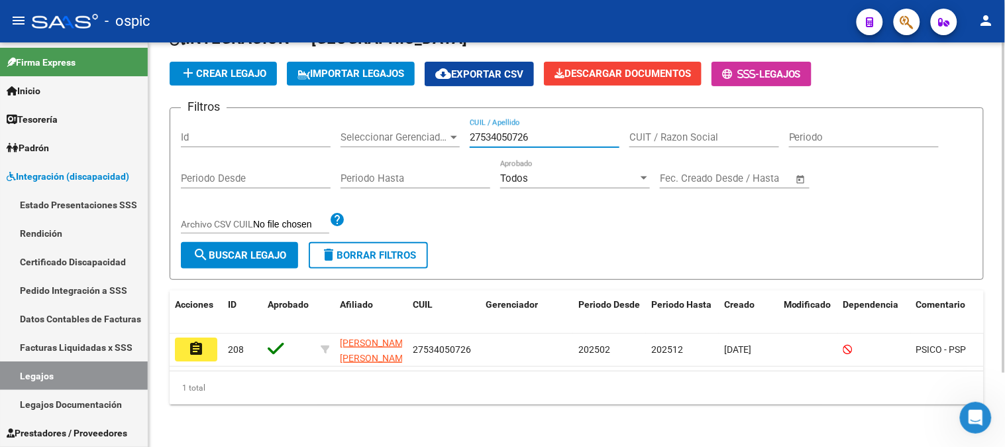
drag, startPoint x: 553, startPoint y: 131, endPoint x: 360, endPoint y: 131, distance: 192.8
click at [360, 131] on div "Filtros Id Seleccionar Gerenciador Seleccionar Gerenciador 27534050726 CUIL / A…" at bounding box center [577, 180] width 792 height 123
paste input "7721990"
type input "27537721990"
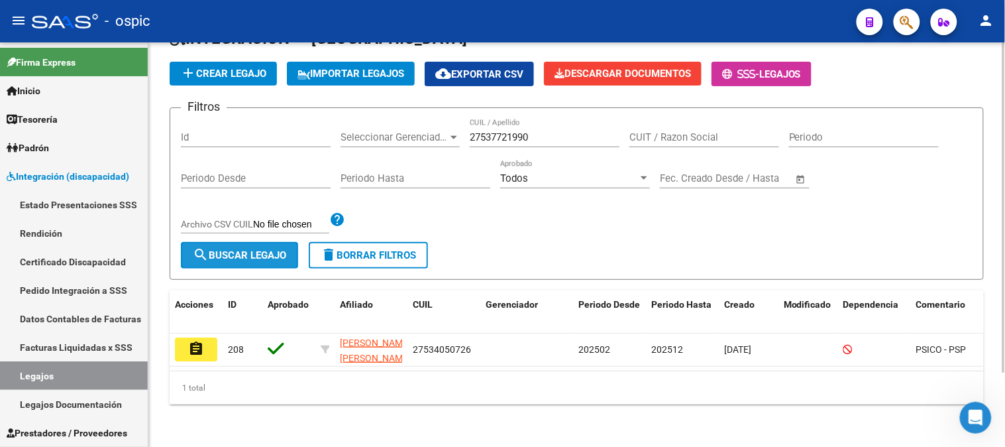
click at [262, 249] on span "search Buscar Legajo" at bounding box center [239, 255] width 93 height 12
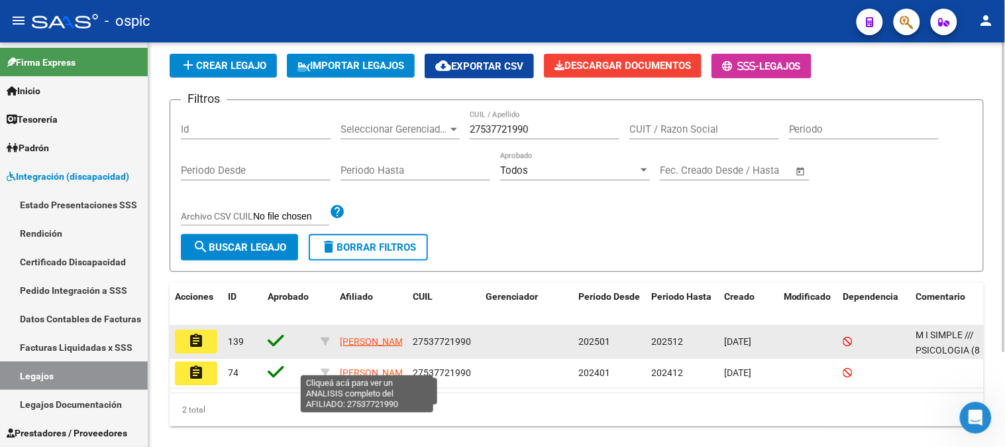
click at [362, 336] on span "[PERSON_NAME]" at bounding box center [375, 341] width 71 height 11
type textarea "27537721990"
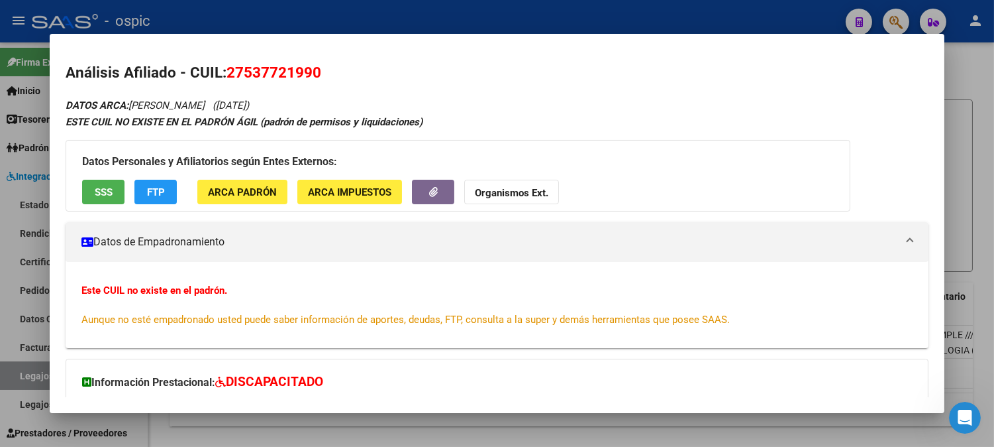
drag, startPoint x: 129, startPoint y: 105, endPoint x: 259, endPoint y: 113, distance: 130.1
click at [259, 111] on div "DATOS ARCA: [PERSON_NAME] ([DATE]) ESTE CUIL NO EXISTE EN EL PADRÓN ÁGIL (padró…" at bounding box center [497, 298] width 863 height 403
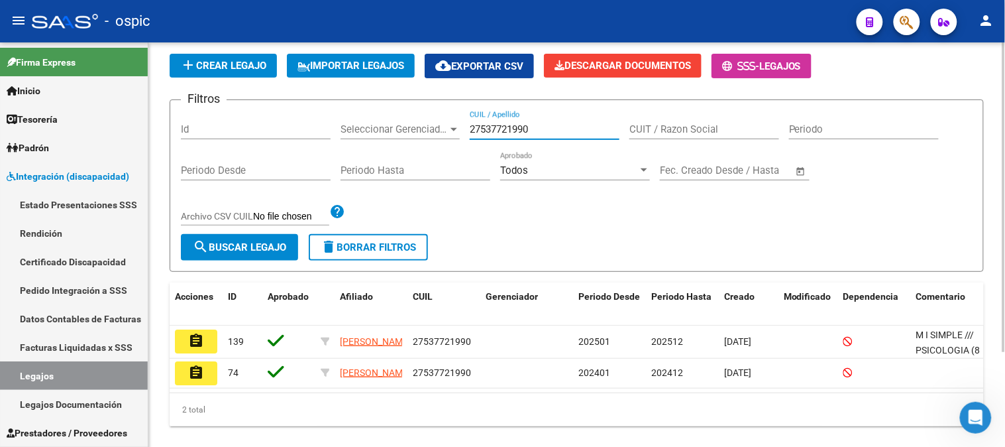
drag, startPoint x: 539, startPoint y: 130, endPoint x: 382, endPoint y: 115, distance: 158.4
click at [382, 115] on div "Filtros Id Seleccionar Gerenciador Seleccionar Gerenciador 27537721990 CUIL / A…" at bounding box center [577, 172] width 792 height 123
paste input "9160759"
type input "27539160759"
click at [270, 242] on span "search Buscar Legajo" at bounding box center [239, 247] width 93 height 12
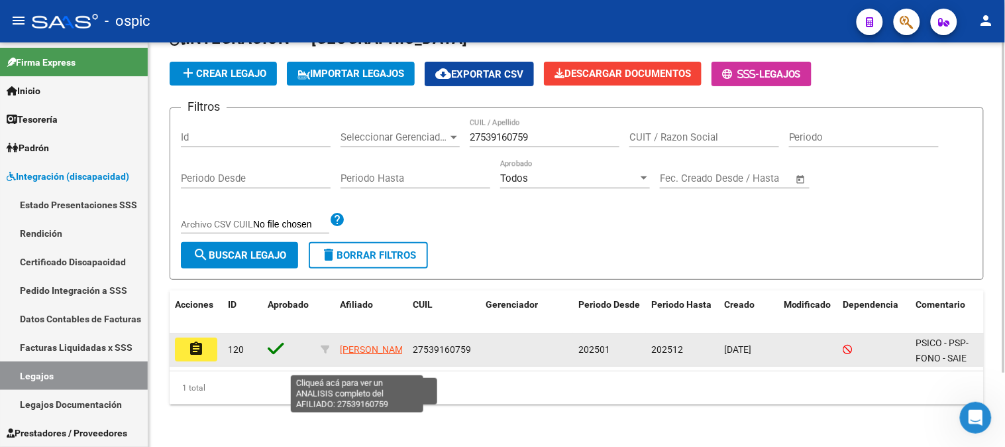
click at [349, 344] on span "[PERSON_NAME]" at bounding box center [375, 349] width 71 height 11
type textarea "27539160759"
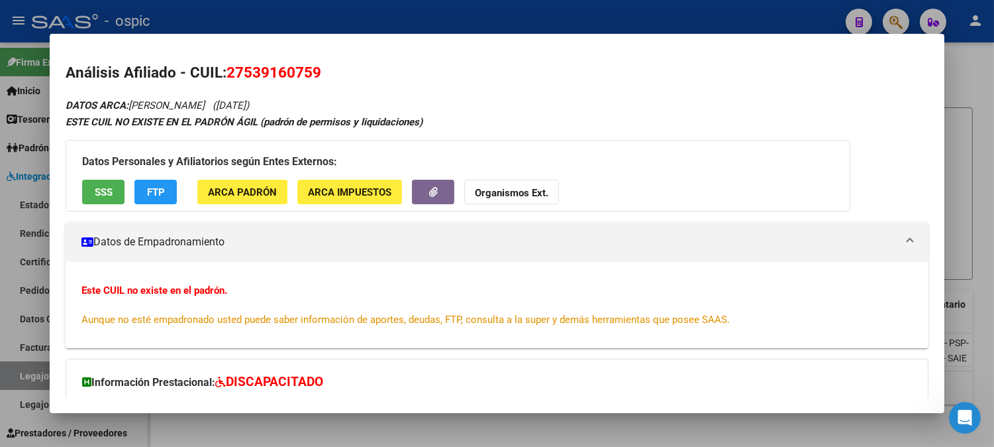
drag, startPoint x: 144, startPoint y: 103, endPoint x: 240, endPoint y: 103, distance: 96.1
click at [240, 103] on icon "DATOS ARCA: [PERSON_NAME] ([DATE])" at bounding box center [158, 105] width 184 height 12
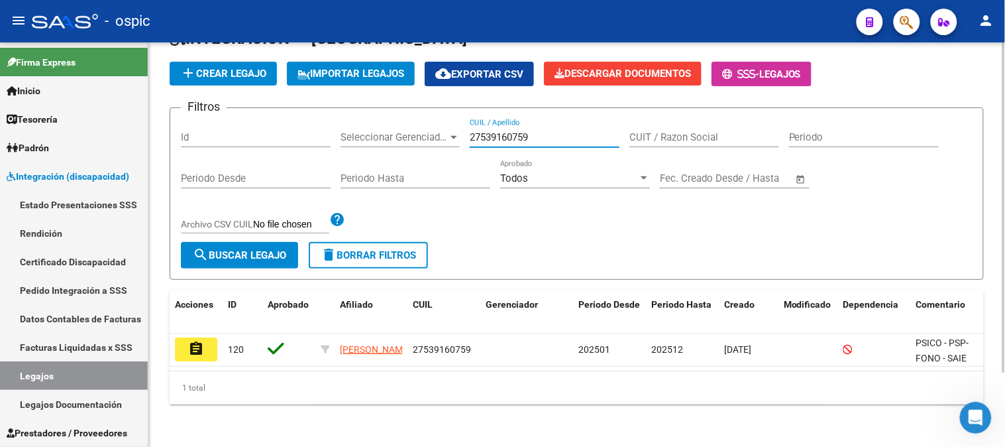
drag, startPoint x: 547, startPoint y: 131, endPoint x: 464, endPoint y: 113, distance: 84.6
click at [464, 119] on div "Filtros Id Seleccionar Gerenciador Seleccionar Gerenciador 27539160759 CUIL / A…" at bounding box center [577, 180] width 792 height 123
paste input "41213800"
type input "27541213800"
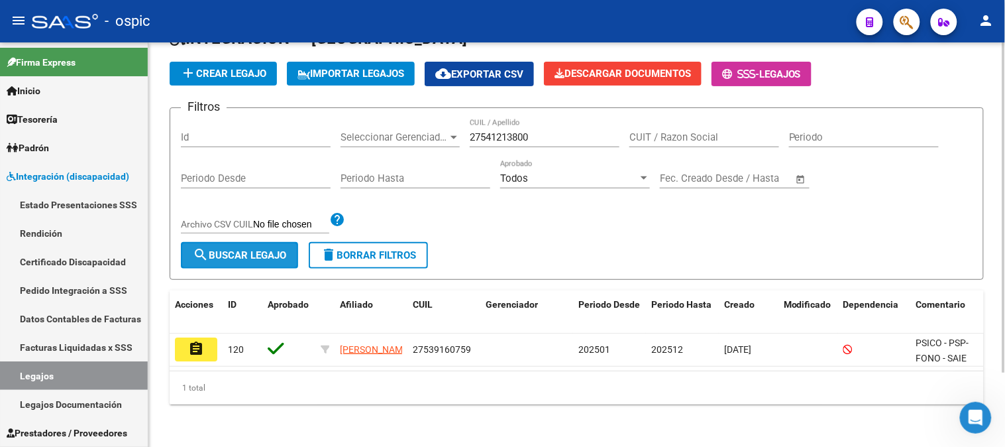
click at [279, 242] on button "search Buscar Legajo" at bounding box center [239, 255] width 117 height 27
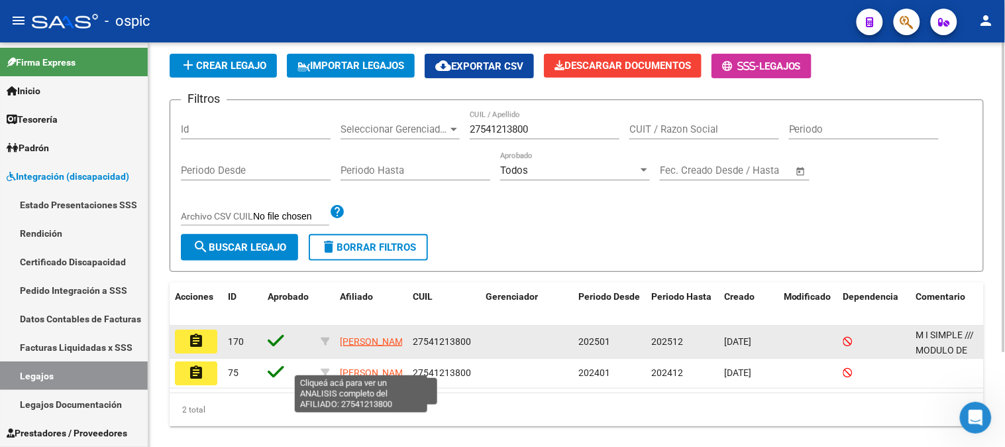
click at [355, 336] on span "[PERSON_NAME]" at bounding box center [375, 341] width 71 height 11
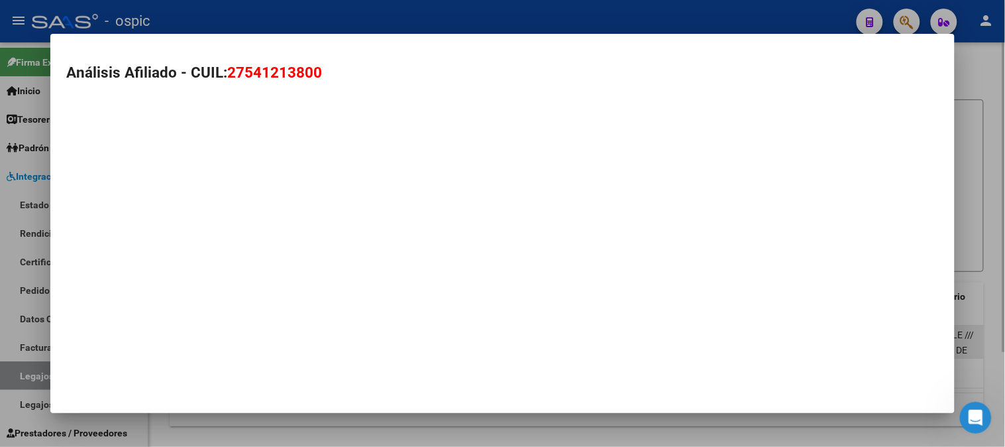
type textarea "27541213800"
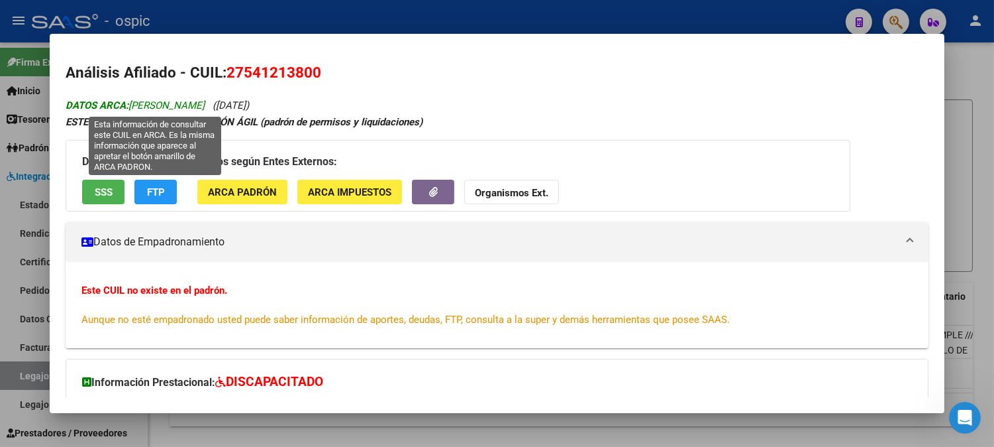
drag, startPoint x: 126, startPoint y: 106, endPoint x: 244, endPoint y: 107, distance: 117.9
click at [205, 107] on span "DATOS ARCA: [PERSON_NAME]" at bounding box center [135, 105] width 139 height 12
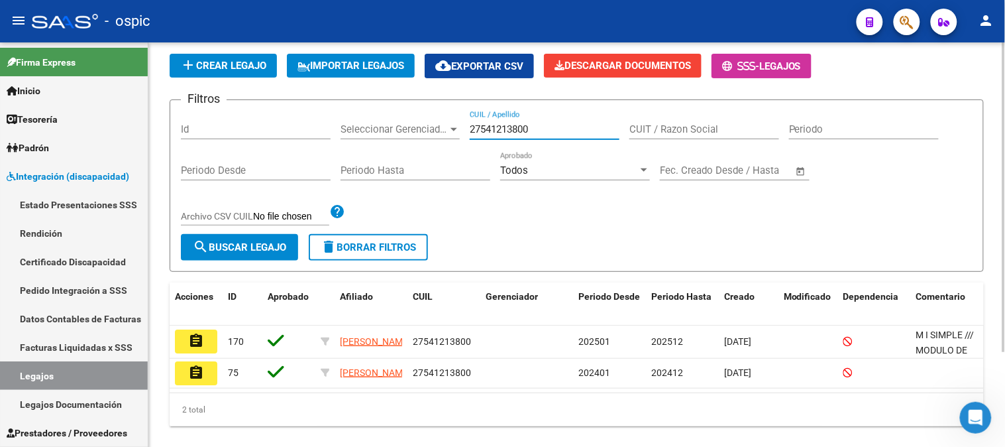
drag, startPoint x: 544, startPoint y: 131, endPoint x: 449, endPoint y: 130, distance: 94.7
click at [451, 130] on div "Filtros Id Seleccionar Gerenciador Seleccionar Gerenciador 27541213800 CUIL / A…" at bounding box center [577, 172] width 792 height 123
paste input "4454353"
type input "27544454353"
click at [286, 249] on span "search Buscar Legajo" at bounding box center [239, 247] width 93 height 12
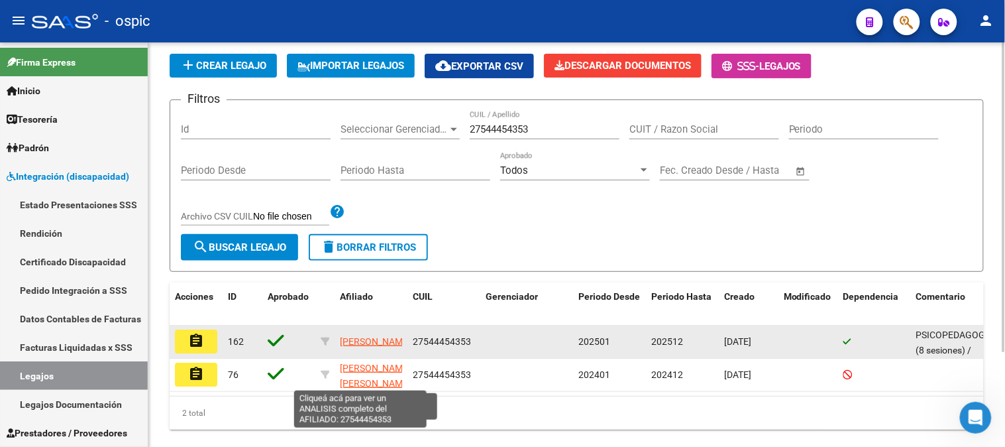
click at [348, 336] on span "[PERSON_NAME]" at bounding box center [375, 341] width 71 height 11
type textarea "27544454353"
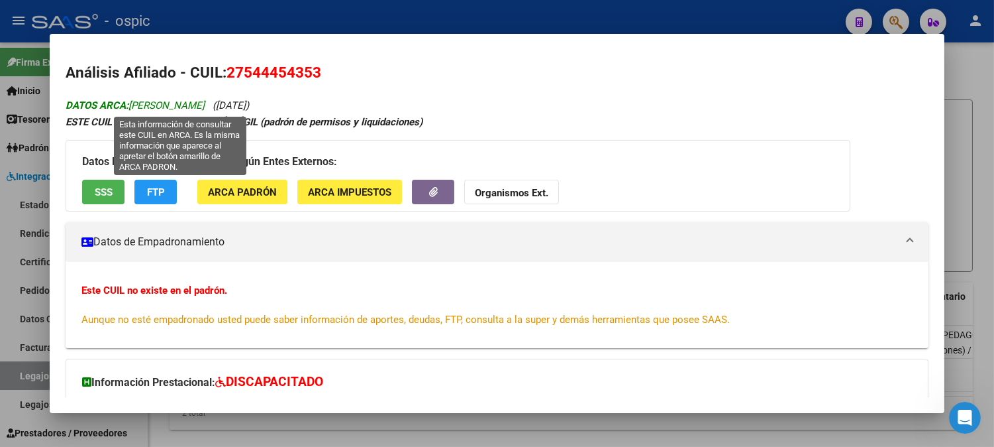
drag, startPoint x: 127, startPoint y: 106, endPoint x: 299, endPoint y: 103, distance: 171.6
click at [205, 103] on span "DATOS ARCA: [PERSON_NAME]" at bounding box center [135, 105] width 139 height 12
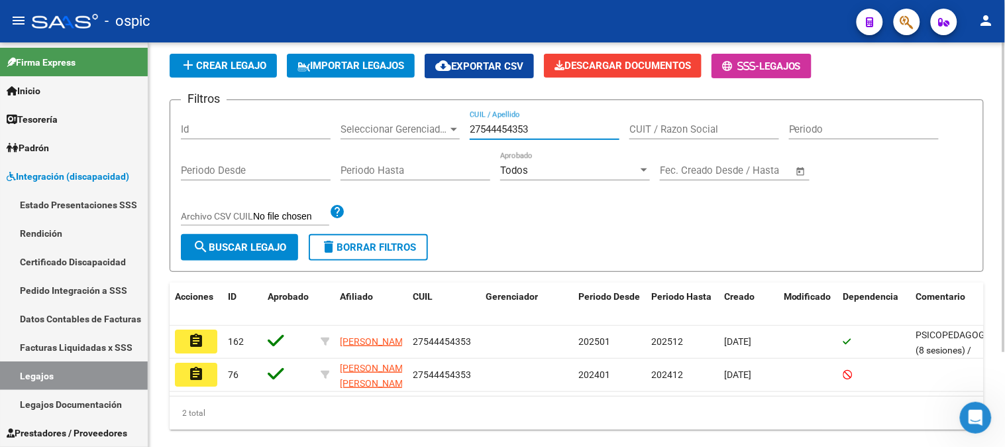
drag, startPoint x: 551, startPoint y: 129, endPoint x: 342, endPoint y: 108, distance: 210.4
click at [342, 108] on form "Filtros Id Seleccionar Gerenciador Seleccionar Gerenciador 27544454353 CUIL / A…" at bounding box center [577, 185] width 814 height 172
paste input "5045600"
type input "27545045600"
click at [268, 246] on span "search Buscar Legajo" at bounding box center [239, 247] width 93 height 12
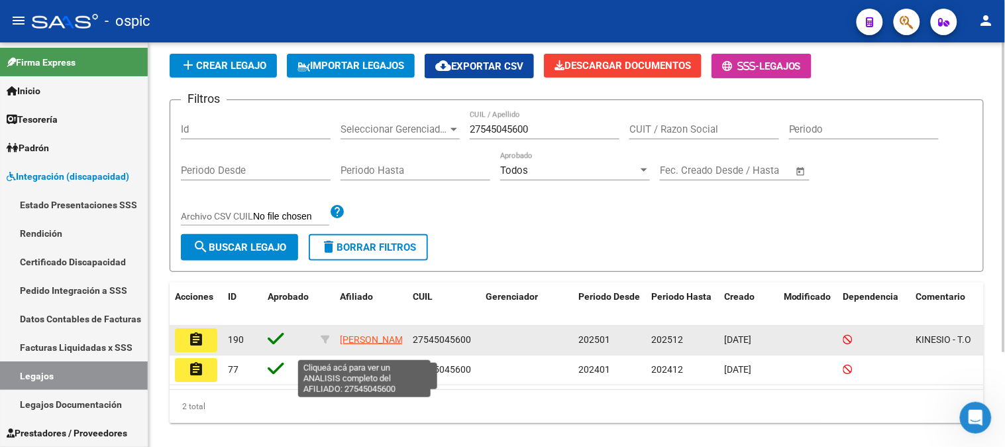
click at [353, 335] on span "[PERSON_NAME]" at bounding box center [375, 339] width 71 height 11
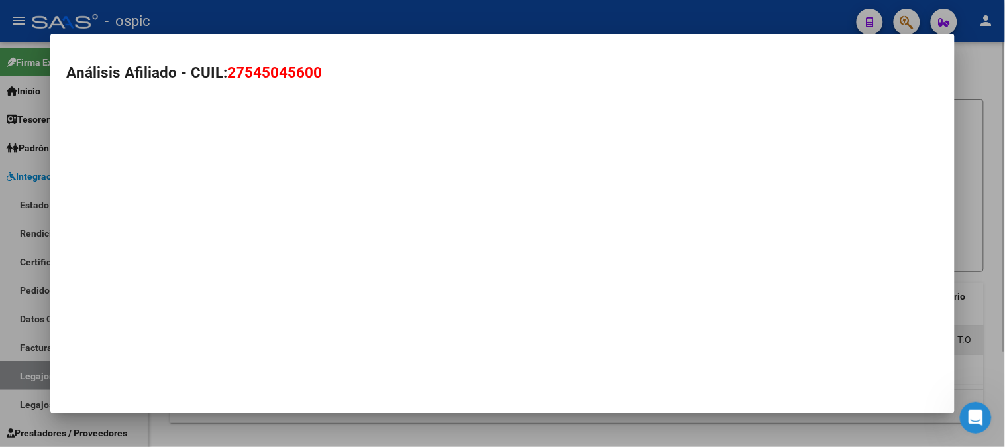
type textarea "27545045600"
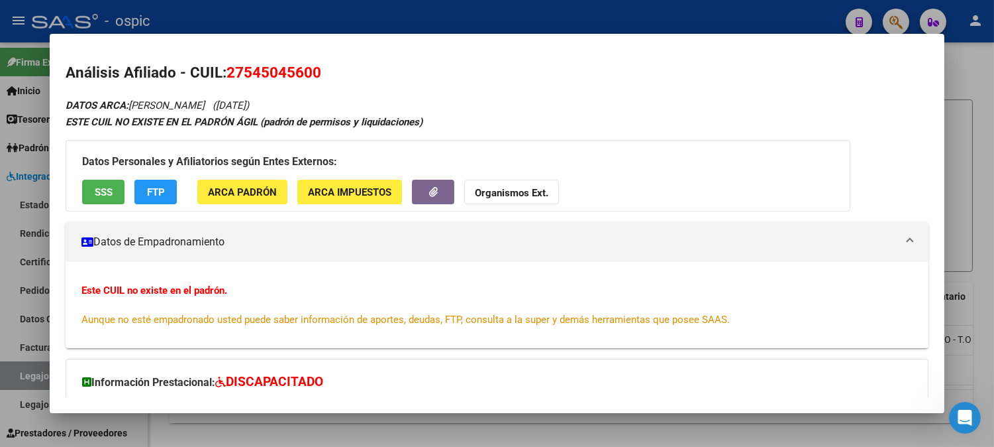
drag, startPoint x: 126, startPoint y: 103, endPoint x: 219, endPoint y: 103, distance: 93.4
click at [219, 103] on icon "DATOS ARCA: [PERSON_NAME] ([DATE])" at bounding box center [158, 105] width 184 height 12
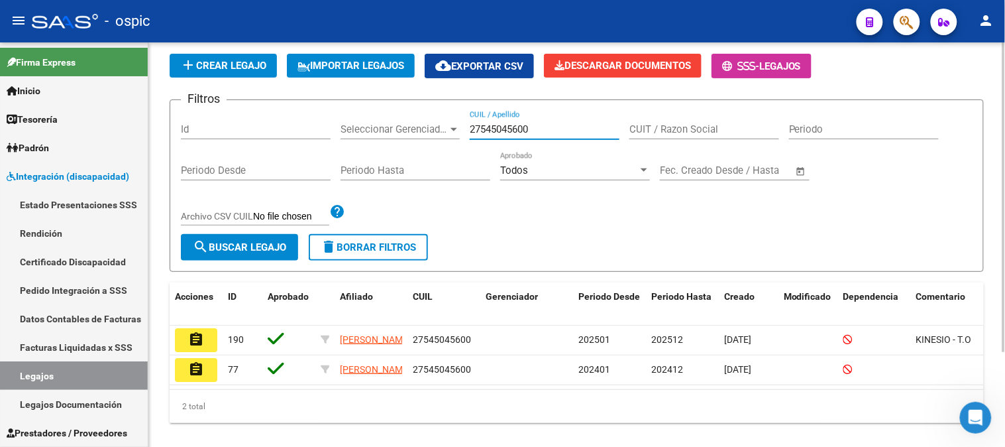
drag, startPoint x: 432, startPoint y: 127, endPoint x: 425, endPoint y: 127, distance: 7.3
click at [425, 127] on div "Filtros Id Seleccionar Gerenciador Seleccionar Gerenciador 27545045600 CUIL / A…" at bounding box center [577, 172] width 792 height 123
paste input "9274"
type input "27545049274"
click at [249, 240] on button "search Buscar Legajo" at bounding box center [239, 247] width 117 height 27
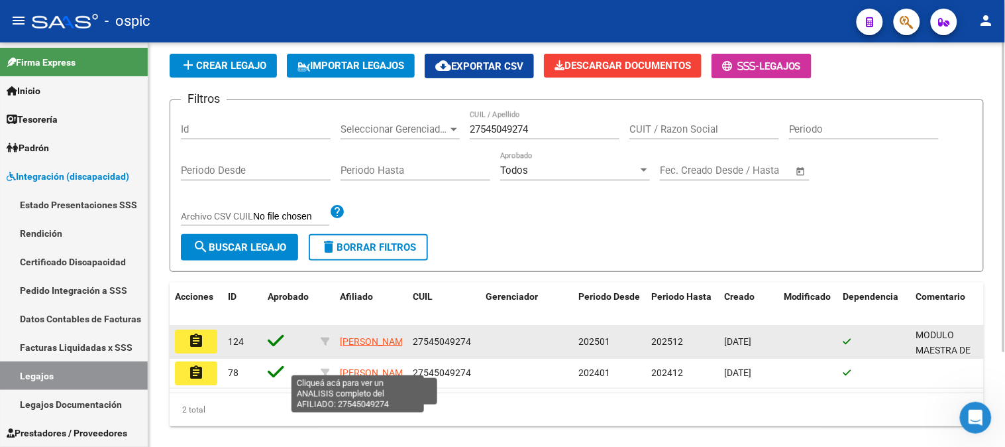
click at [360, 336] on span "[PERSON_NAME]" at bounding box center [375, 341] width 71 height 11
type textarea "27545049274"
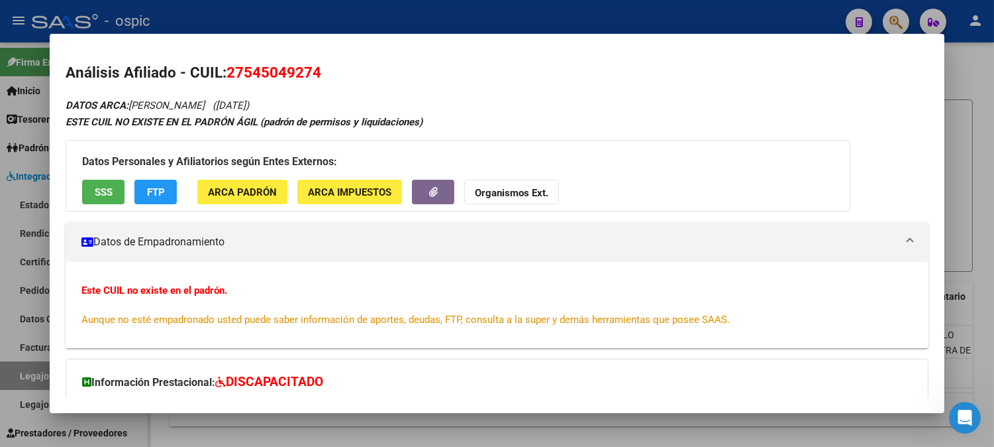
drag, startPoint x: 129, startPoint y: 103, endPoint x: 237, endPoint y: 103, distance: 108.0
click at [237, 103] on icon "DATOS ARCA: [PERSON_NAME] ([DATE])" at bounding box center [158, 105] width 184 height 12
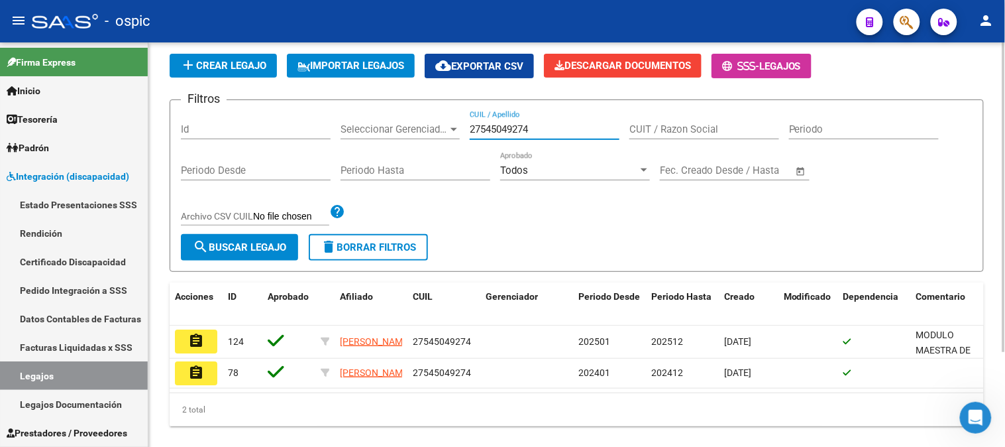
drag, startPoint x: 541, startPoint y: 126, endPoint x: 418, endPoint y: 129, distance: 122.6
click at [418, 129] on div "Filtros Id Seleccionar Gerenciador Seleccionar Gerenciador 27545049274 CUIL / A…" at bounding box center [577, 172] width 792 height 123
paste input "8472801"
type input "27548472801"
click at [277, 234] on div "Filtros Id Seleccionar Gerenciador Seleccionar Gerenciador 27548472801 CUIL / A…" at bounding box center [577, 172] width 792 height 123
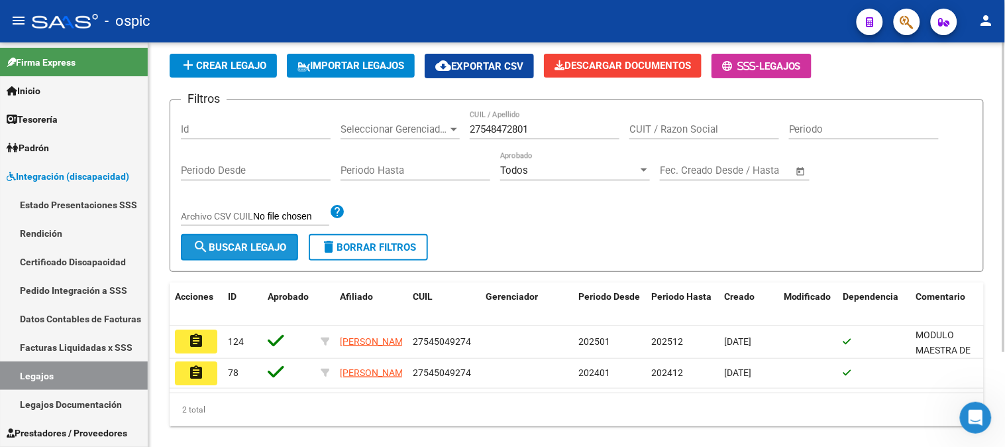
click at [275, 240] on button "search Buscar Legajo" at bounding box center [239, 247] width 117 height 27
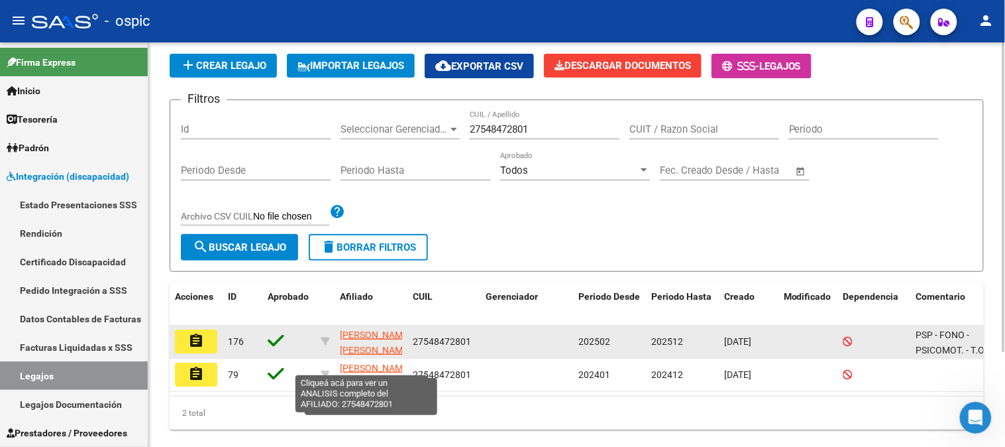
click at [365, 329] on span "[PERSON_NAME] [PERSON_NAME]" at bounding box center [375, 342] width 71 height 26
type textarea "27548472801"
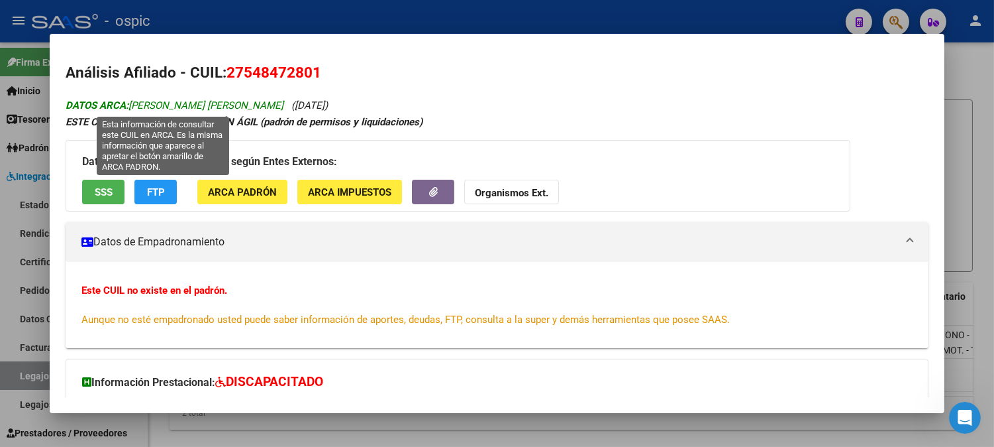
drag, startPoint x: 126, startPoint y: 104, endPoint x: 263, endPoint y: 105, distance: 137.1
click at [263, 105] on span "DATOS ARCA: [PERSON_NAME] [PERSON_NAME]" at bounding box center [175, 105] width 218 height 12
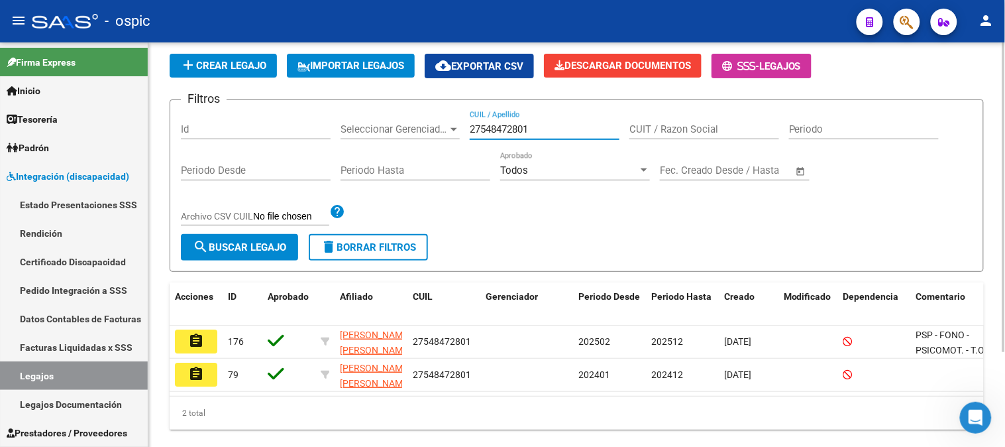
drag, startPoint x: 546, startPoint y: 131, endPoint x: 401, endPoint y: 131, distance: 144.4
click at [402, 131] on div "Filtros Id Seleccionar Gerenciador Seleccionar Gerenciador 27548472801 CUIL / A…" at bounding box center [577, 172] width 792 height 123
paste input "53600176"
type input "27553600176"
click at [268, 242] on span "search Buscar Legajo" at bounding box center [239, 247] width 93 height 12
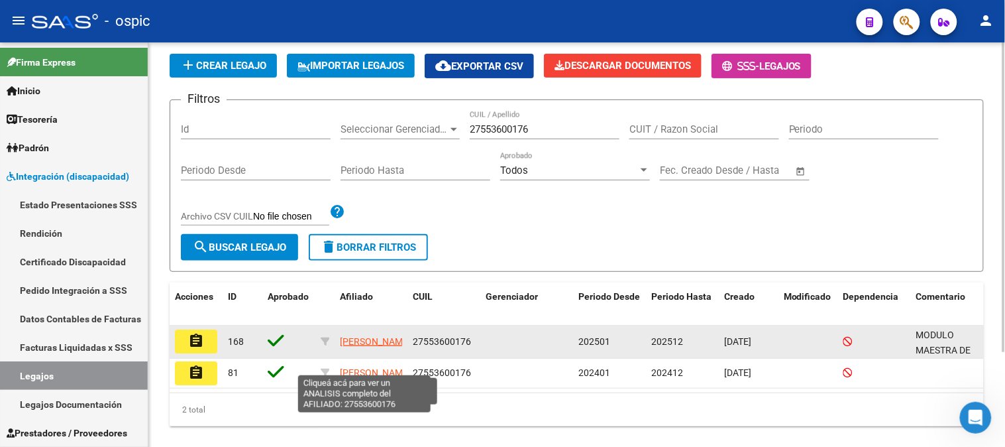
click at [364, 336] on span "[PERSON_NAME]" at bounding box center [375, 341] width 71 height 11
type textarea "27553600176"
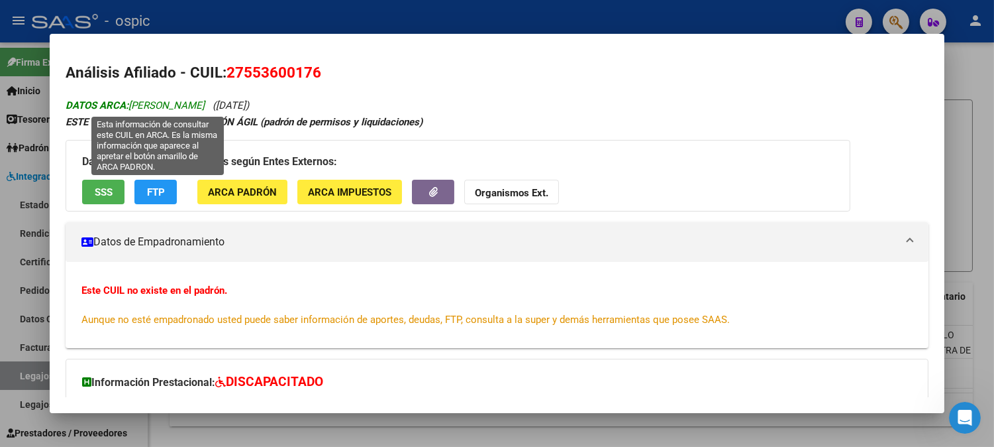
drag, startPoint x: 127, startPoint y: 106, endPoint x: 253, endPoint y: 103, distance: 126.6
click at [205, 103] on span "DATOS ARCA: [PERSON_NAME]" at bounding box center [135, 105] width 139 height 12
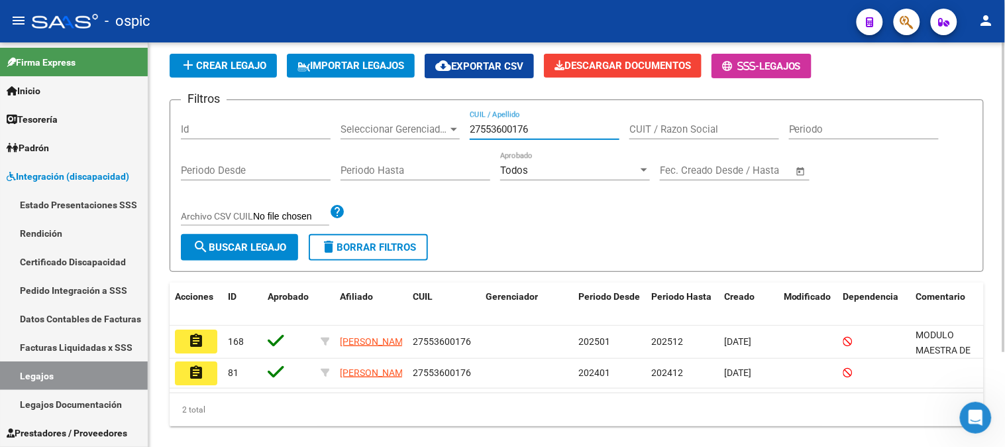
drag, startPoint x: 561, startPoint y: 127, endPoint x: 396, endPoint y: 111, distance: 166.5
click at [396, 111] on div "Filtros Id Seleccionar Gerenciador Seleccionar Gerenciador 27553600176 CUIL / A…" at bounding box center [577, 172] width 792 height 123
paste input "4072947"
type input "27554072947"
click at [266, 242] on span "search Buscar Legajo" at bounding box center [239, 247] width 93 height 12
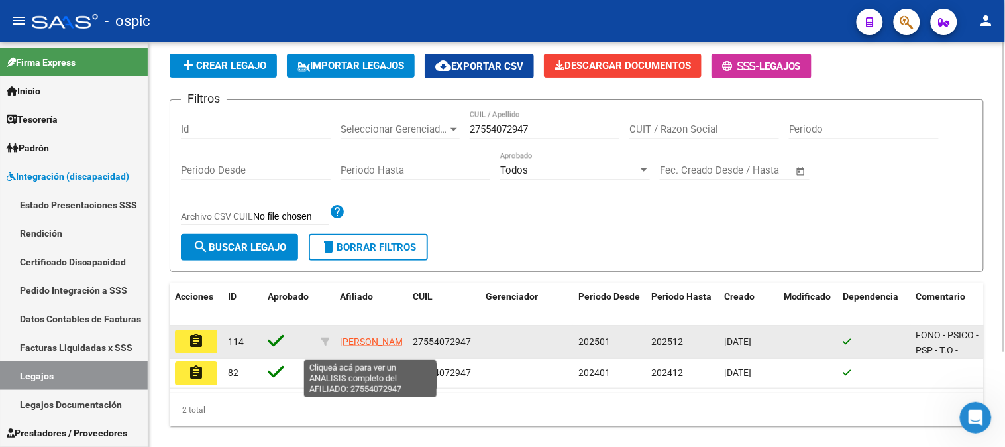
click at [369, 339] on span "[PERSON_NAME]" at bounding box center [375, 341] width 71 height 11
type textarea "27554072947"
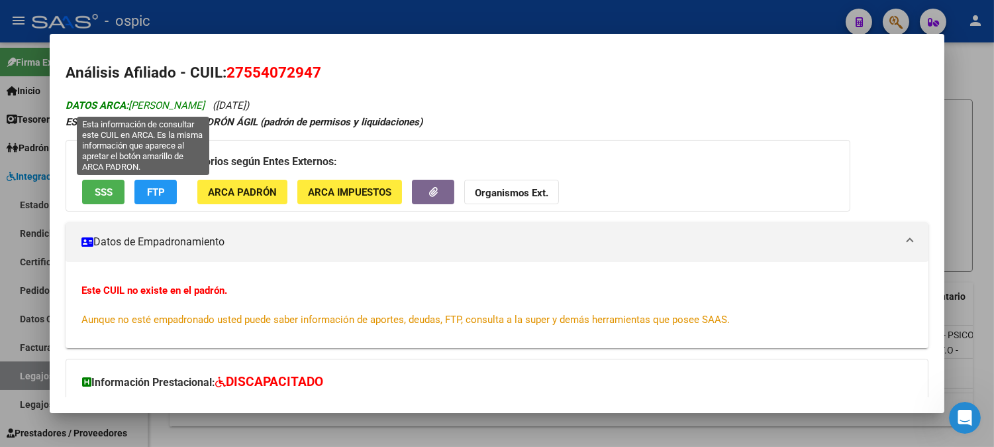
drag, startPoint x: 127, startPoint y: 103, endPoint x: 224, endPoint y: 102, distance: 97.4
click at [205, 102] on span "DATOS ARCA: [PERSON_NAME]" at bounding box center [135, 105] width 139 height 12
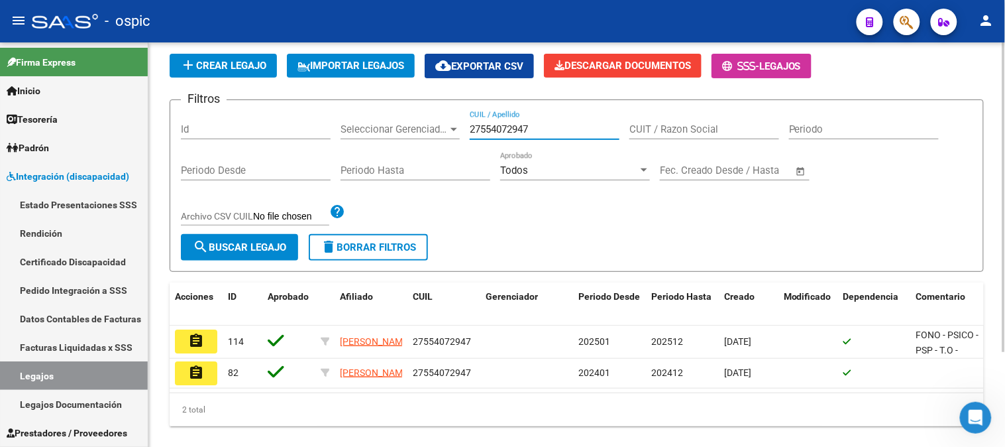
click at [398, 123] on div "Filtros Id Seleccionar Gerenciador Seleccionar Gerenciador 27554072947 CUIL / A…" at bounding box center [577, 172] width 792 height 123
paste input "5280438"
type input "27555280438"
drag, startPoint x: 286, startPoint y: 246, endPoint x: 272, endPoint y: 237, distance: 17.1
click at [283, 246] on span "search Buscar Legajo" at bounding box center [239, 247] width 93 height 12
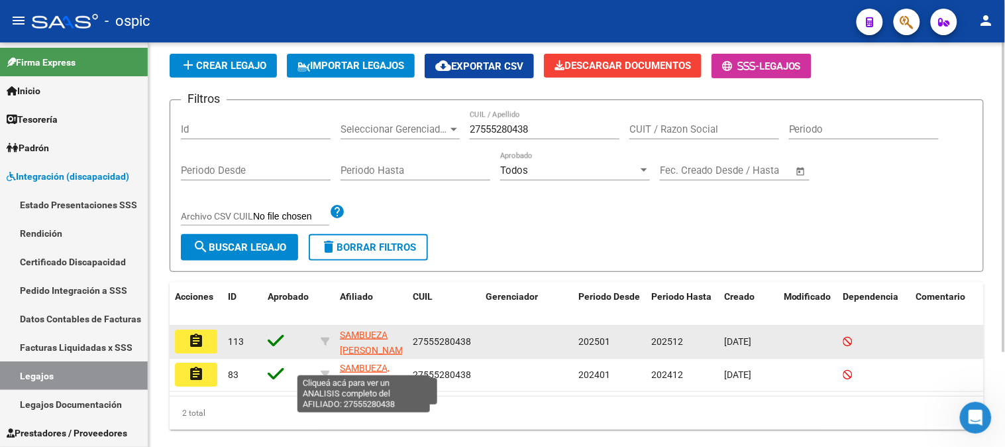
click at [348, 333] on span "SAMBUEZA [PERSON_NAME]" at bounding box center [375, 342] width 71 height 26
type textarea "27555280438"
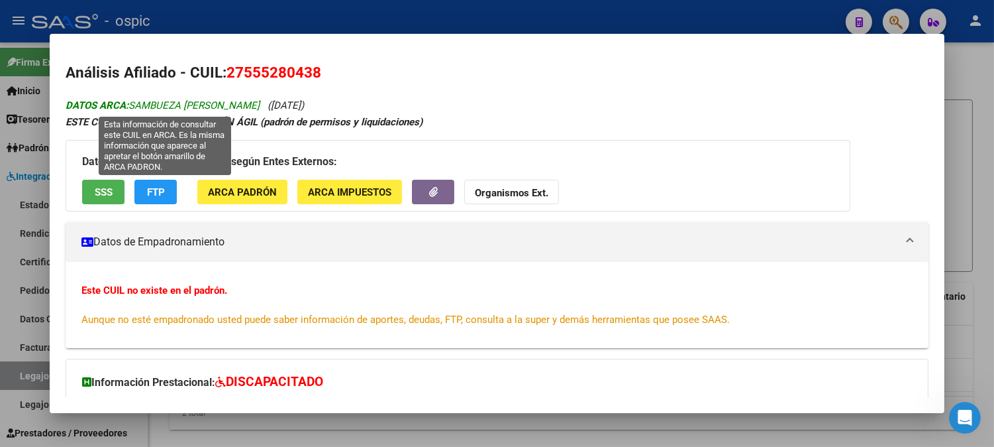
drag, startPoint x: 127, startPoint y: 101, endPoint x: 265, endPoint y: 103, distance: 138.5
click at [260, 103] on span "DATOS ARCA: [PERSON_NAME]" at bounding box center [163, 105] width 194 height 12
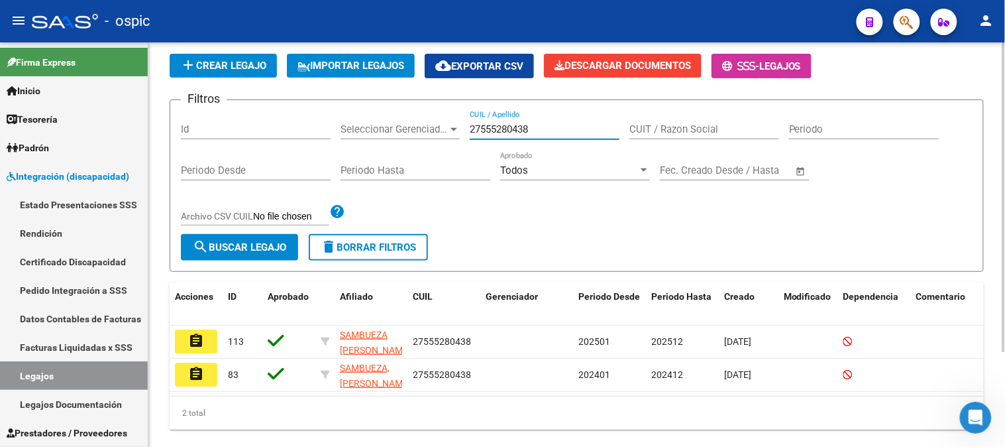
drag, startPoint x: 447, startPoint y: 125, endPoint x: 393, endPoint y: 124, distance: 53.7
click at [393, 124] on div "Filtros Id Seleccionar Gerenciador Seleccionar Gerenciador 27555280438 CUIL / A…" at bounding box center [577, 172] width 792 height 123
paste input "69606433"
type input "27569606433"
click at [269, 240] on button "search Buscar Legajo" at bounding box center [239, 247] width 117 height 27
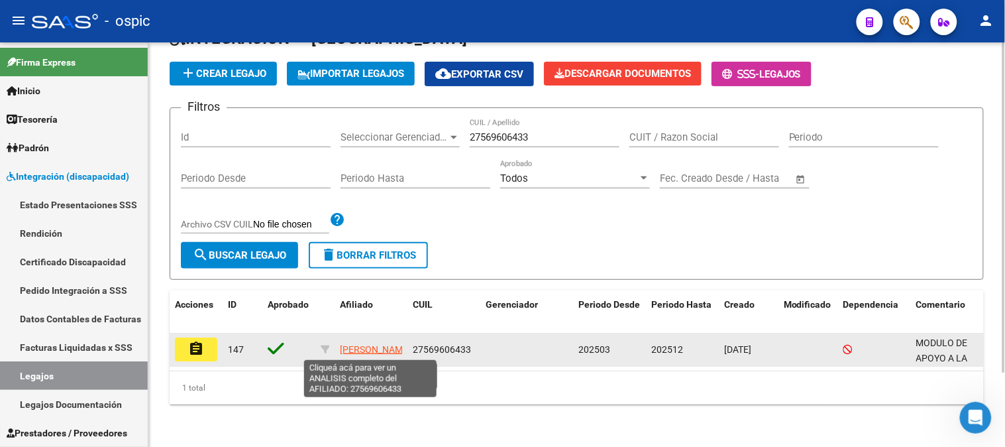
click at [360, 344] on span "[PERSON_NAME]" at bounding box center [375, 349] width 71 height 11
type textarea "27569606433"
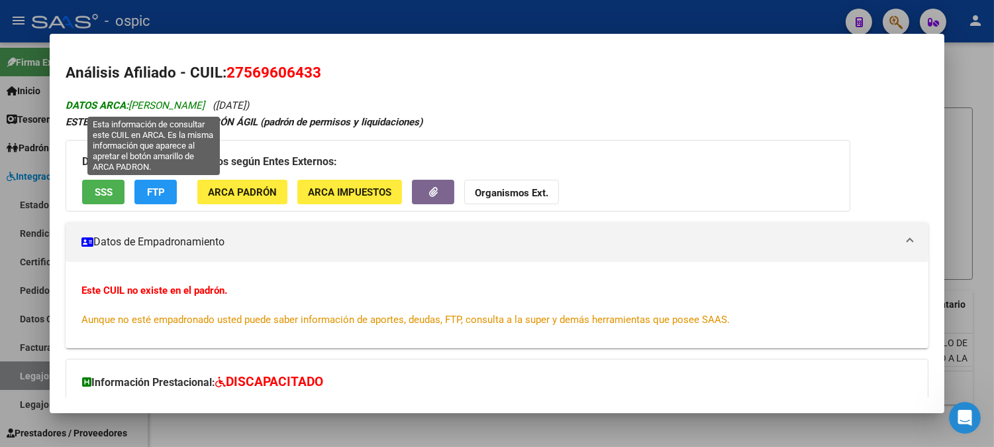
drag, startPoint x: 130, startPoint y: 106, endPoint x: 142, endPoint y: 103, distance: 12.9
click at [142, 103] on span "DATOS ARCA: [PERSON_NAME]" at bounding box center [135, 105] width 139 height 12
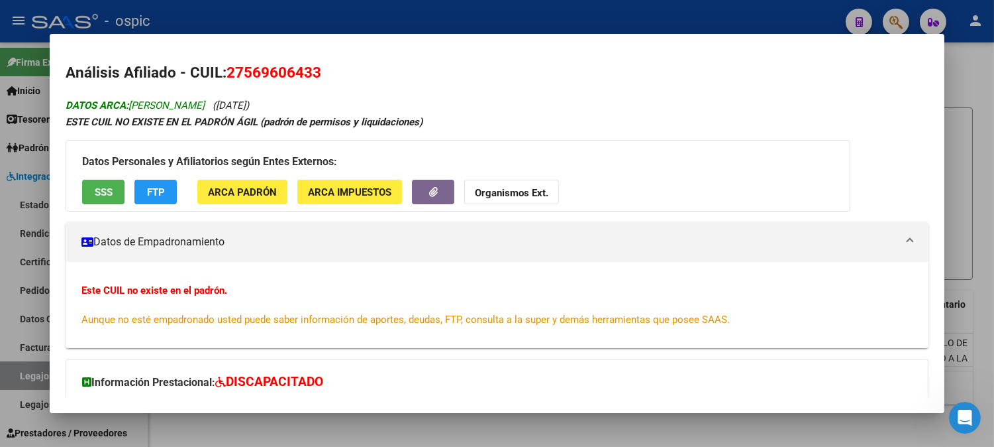
click at [129, 105] on span "DATOS ARCA: [PERSON_NAME]" at bounding box center [135, 105] width 139 height 12
drag, startPoint x: 128, startPoint y: 106, endPoint x: 246, endPoint y: 108, distance: 117.9
click at [205, 108] on span "DATOS ARCA: [PERSON_NAME]" at bounding box center [135, 105] width 139 height 12
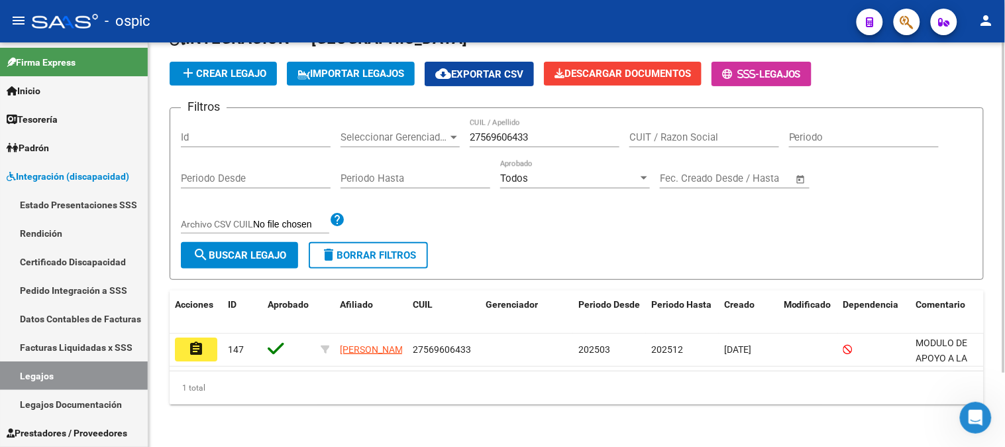
drag, startPoint x: 563, startPoint y: 133, endPoint x: 295, endPoint y: 127, distance: 268.4
click at [295, 127] on div "Filtros Id Seleccionar Gerenciador Seleccionar Gerenciador 27569606433 CUIL / A…" at bounding box center [577, 180] width 792 height 123
paste input "71399879"
type input "27571399879"
click at [253, 249] on span "search Buscar Legajo" at bounding box center [239, 255] width 93 height 12
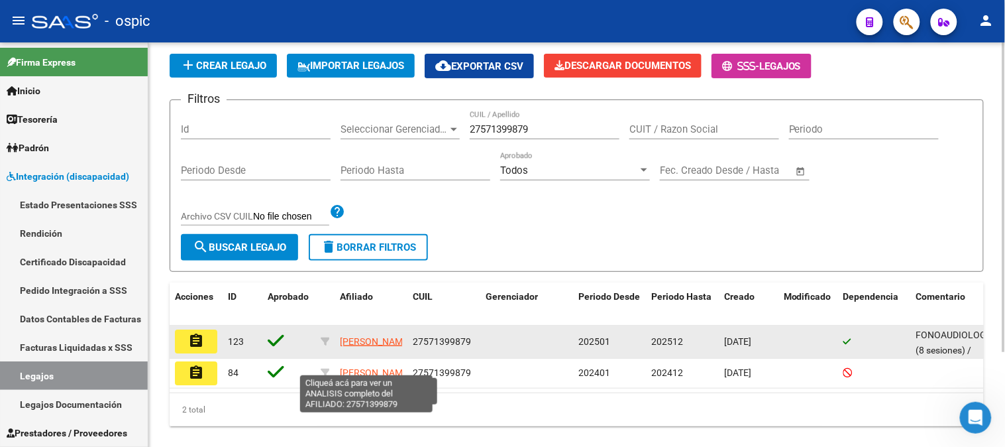
click at [356, 336] on span "[PERSON_NAME]" at bounding box center [375, 341] width 71 height 11
type textarea "27571399879"
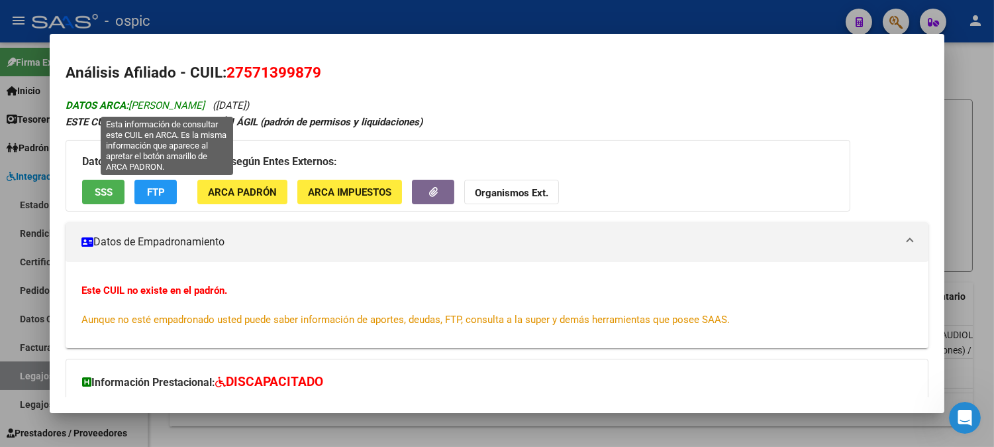
drag, startPoint x: 127, startPoint y: 101, endPoint x: 269, endPoint y: 107, distance: 142.6
click at [205, 107] on span "DATOS ARCA: [PERSON_NAME]" at bounding box center [135, 105] width 139 height 12
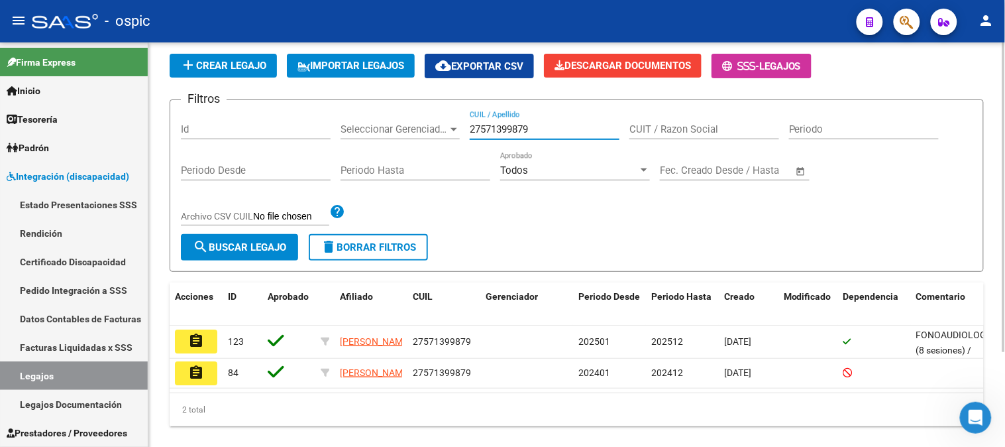
drag, startPoint x: 424, startPoint y: 120, endPoint x: 405, endPoint y: 117, distance: 18.7
click at [405, 117] on div "Filtros Id Seleccionar Gerenciador Seleccionar Gerenciador 27571399879 CUIL / A…" at bounding box center [577, 172] width 792 height 123
paste input "3260126"
type input "27573260126"
click at [273, 240] on button "search Buscar Legajo" at bounding box center [239, 247] width 117 height 27
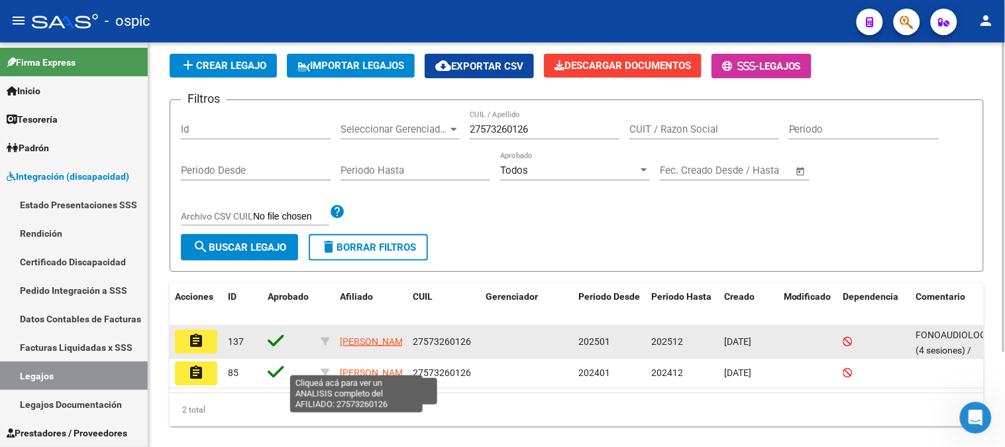
click at [363, 336] on span "[PERSON_NAME]" at bounding box center [375, 341] width 71 height 11
type textarea "27573260126"
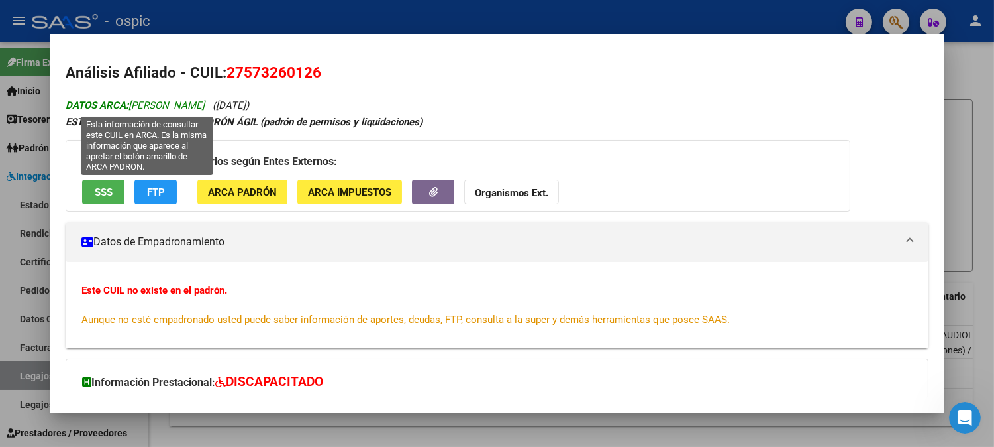
drag, startPoint x: 129, startPoint y: 106, endPoint x: 228, endPoint y: 106, distance: 99.4
click at [205, 106] on span "DATOS ARCA: [PERSON_NAME]" at bounding box center [135, 105] width 139 height 12
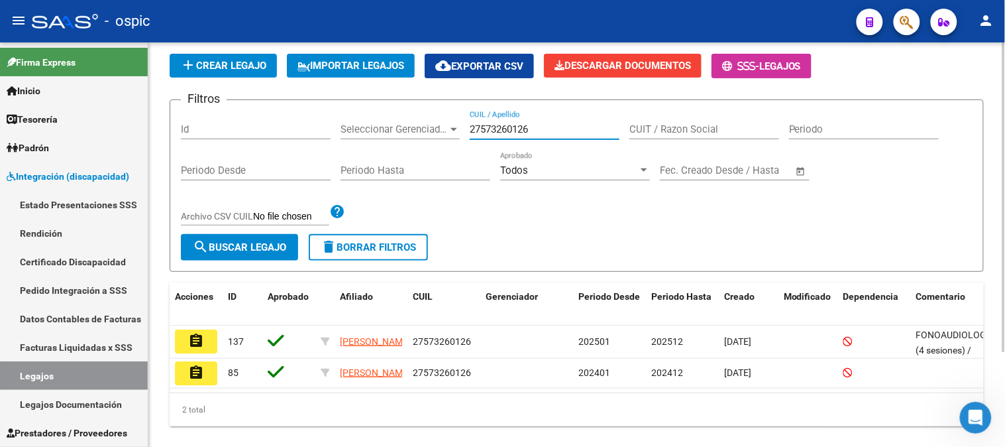
drag, startPoint x: 553, startPoint y: 129, endPoint x: 352, endPoint y: 127, distance: 201.4
click at [352, 127] on div "Filtros Id Seleccionar Gerenciador Seleccionar Gerenciador 27573260126 CUIL / A…" at bounding box center [577, 172] width 792 height 123
paste input "4581643"
type input "27574581643"
click at [272, 240] on button "search Buscar Legajo" at bounding box center [239, 247] width 117 height 27
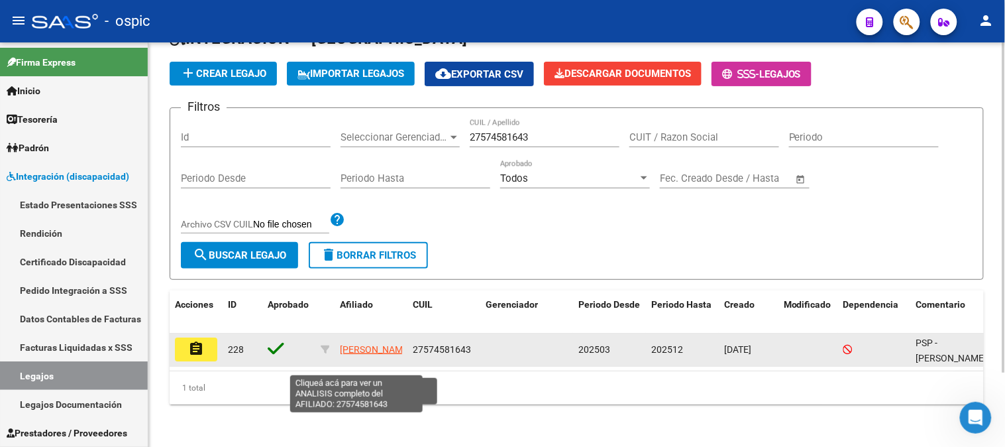
click at [354, 344] on span "[PERSON_NAME]" at bounding box center [375, 349] width 71 height 11
type textarea "27574581643"
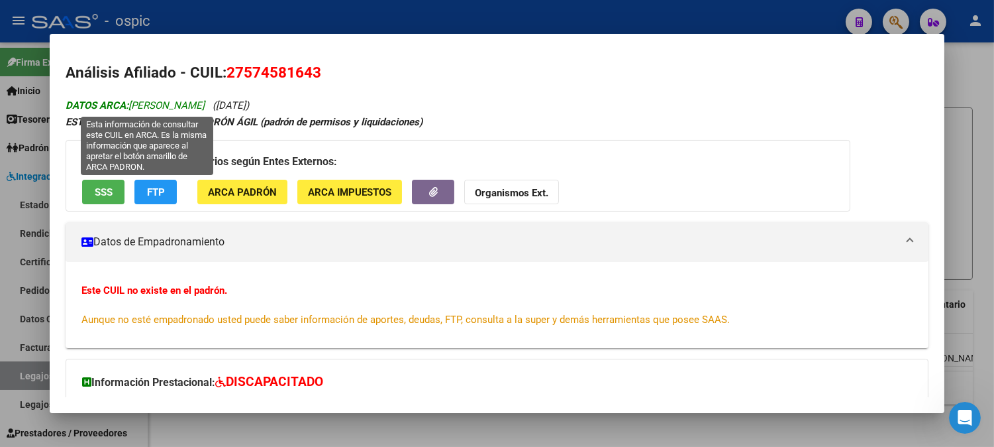
drag, startPoint x: 127, startPoint y: 106, endPoint x: 231, endPoint y: 107, distance: 103.4
click at [205, 107] on span "DATOS ARCA: [PERSON_NAME]" at bounding box center [135, 105] width 139 height 12
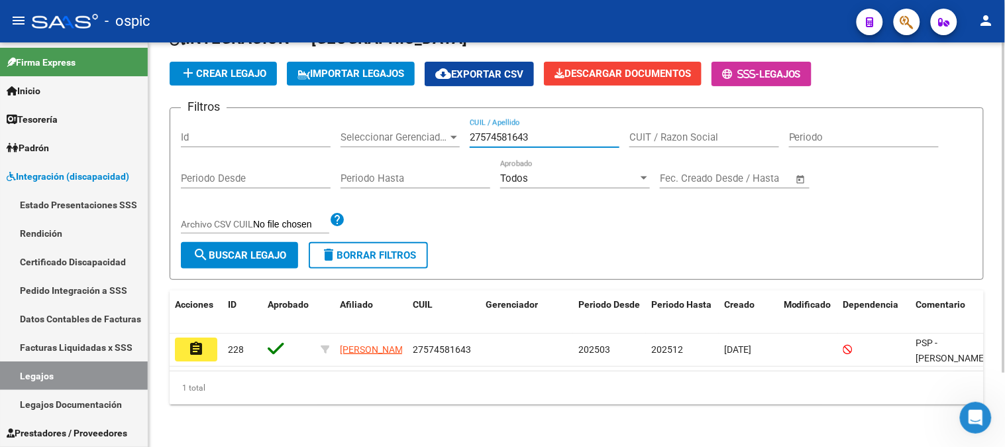
drag, startPoint x: 557, startPoint y: 133, endPoint x: 334, endPoint y: 130, distance: 222.6
click at [334, 130] on div "Filtros Id Seleccionar Gerenciador Seleccionar Gerenciador 27574581643 CUIL / A…" at bounding box center [577, 180] width 792 height 123
paste input "4871"
type input "27574584871"
click at [280, 249] on span "search Buscar Legajo" at bounding box center [239, 255] width 93 height 12
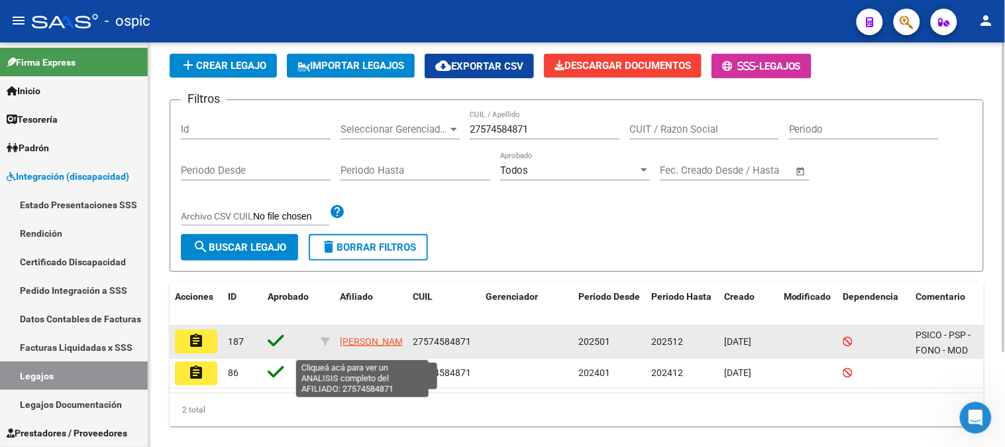
click at [368, 339] on span "[PERSON_NAME]" at bounding box center [375, 341] width 71 height 11
type textarea "27574584871"
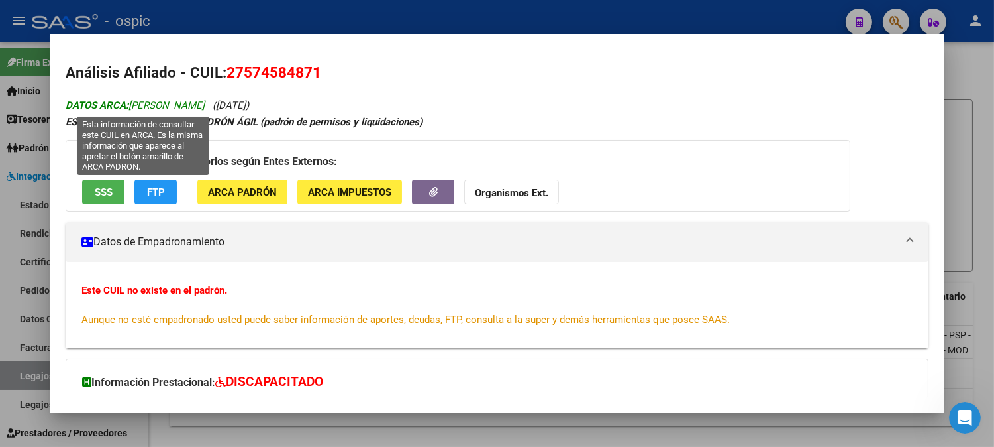
drag, startPoint x: 128, startPoint y: 104, endPoint x: 221, endPoint y: 103, distance: 93.4
click at [205, 103] on span "DATOS ARCA: [PERSON_NAME]" at bounding box center [135, 105] width 139 height 12
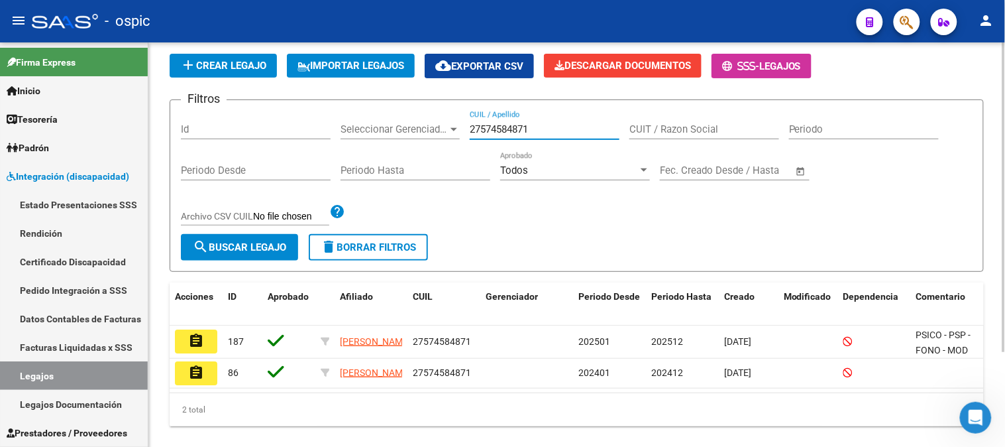
drag, startPoint x: 538, startPoint y: 127, endPoint x: 388, endPoint y: 105, distance: 151.3
click at [389, 106] on form "Filtros Id Seleccionar Gerenciador Seleccionar Gerenciador 27574584871 CUIL / A…" at bounding box center [577, 185] width 814 height 172
paste input "9346480"
type input "27579346480"
click at [247, 239] on button "search Buscar Legajo" at bounding box center [239, 247] width 117 height 27
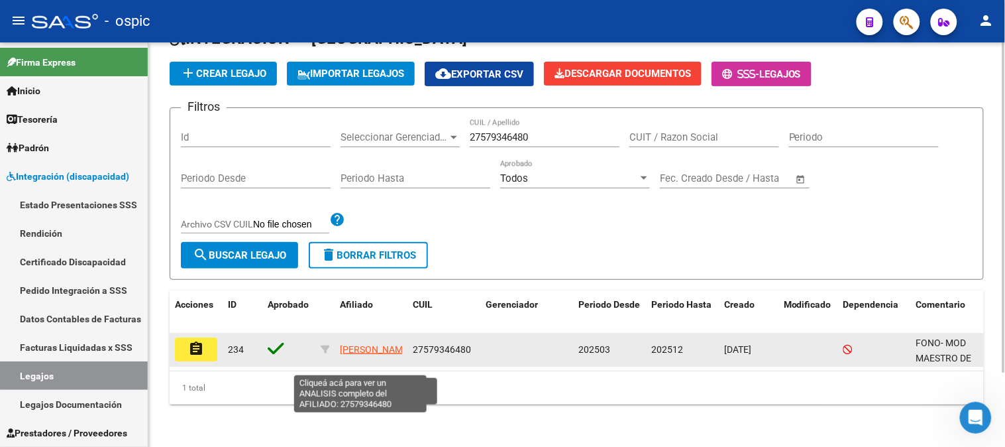
click at [358, 344] on span "[PERSON_NAME]" at bounding box center [375, 349] width 71 height 11
type textarea "27579346480"
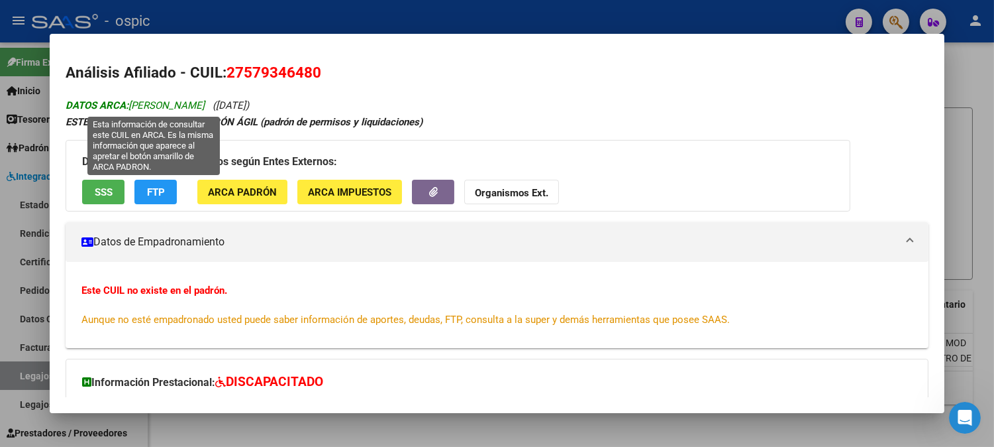
drag, startPoint x: 125, startPoint y: 100, endPoint x: 246, endPoint y: 102, distance: 121.3
click at [205, 102] on span "DATOS ARCA: [PERSON_NAME]" at bounding box center [135, 105] width 139 height 12
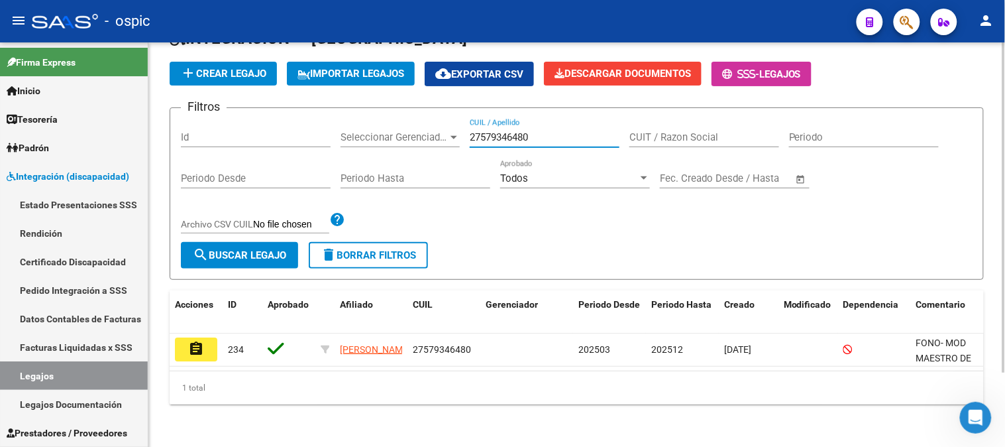
drag, startPoint x: 552, startPoint y: 128, endPoint x: 338, endPoint y: 126, distance: 214.0
click at [338, 126] on div "Filtros Id Seleccionar Gerenciador Seleccionar Gerenciador 27579346480 CUIL / A…" at bounding box center [577, 180] width 792 height 123
paste input "8170055"
type input "27581700550"
click at [266, 249] on span "search Buscar Legajo" at bounding box center [239, 255] width 93 height 12
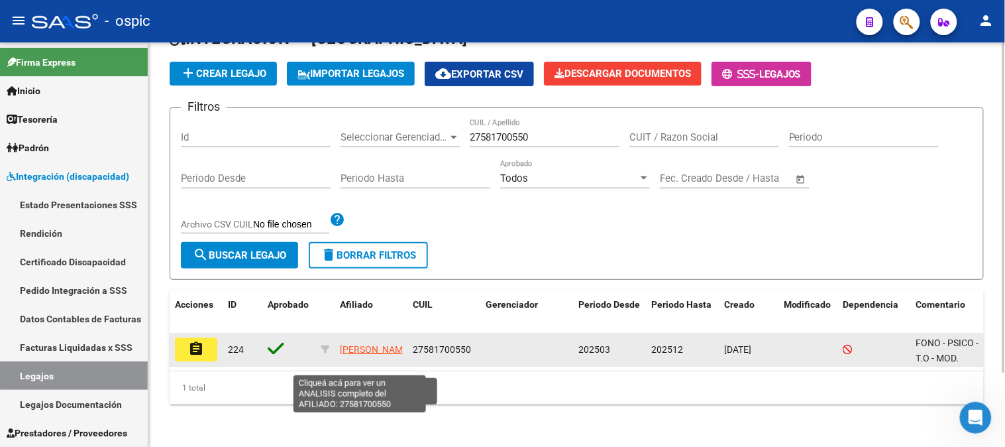
click at [358, 344] on span "[PERSON_NAME]" at bounding box center [375, 349] width 71 height 11
type textarea "27581700550"
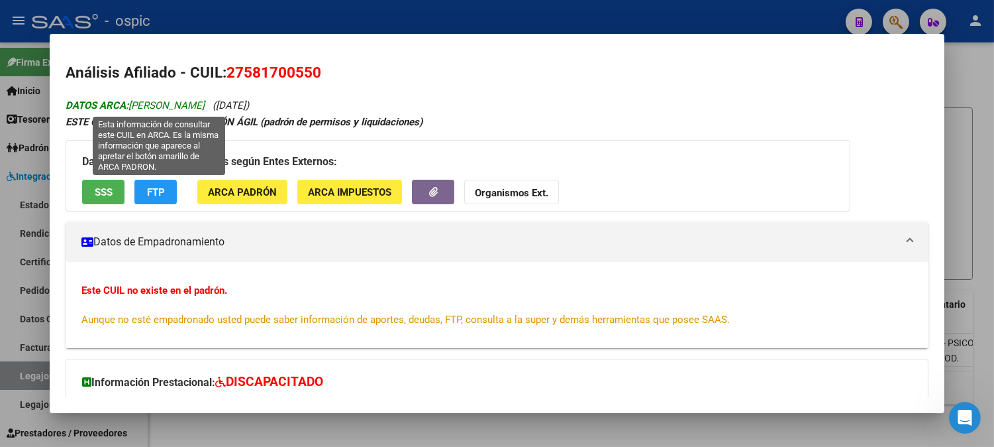
drag, startPoint x: 126, startPoint y: 106, endPoint x: 252, endPoint y: 104, distance: 126.6
click at [205, 104] on span "DATOS ARCA: [PERSON_NAME]" at bounding box center [135, 105] width 139 height 12
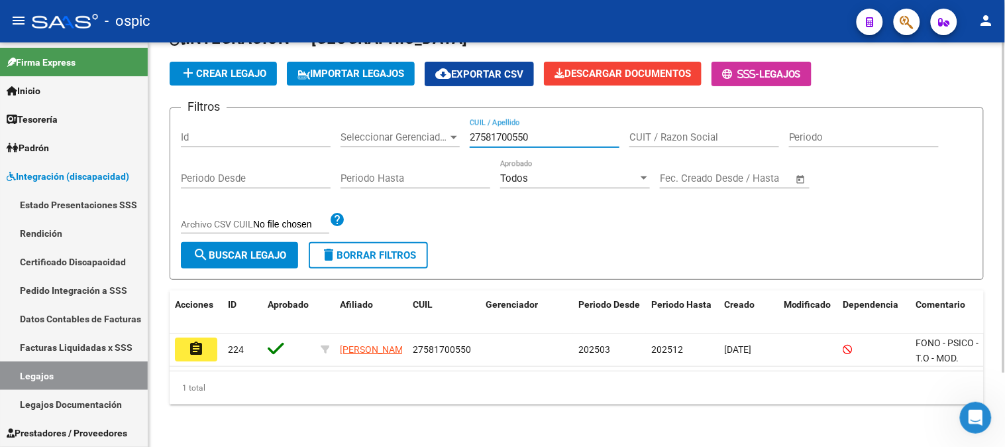
drag, startPoint x: 502, startPoint y: 125, endPoint x: 408, endPoint y: 115, distance: 93.9
click at [411, 119] on div "Filtros Id Seleccionar Gerenciador Seleccionar Gerenciador 27581700550 CUIL / A…" at bounding box center [577, 180] width 792 height 123
paste input "3334438"
type input "27583334438"
click at [273, 242] on button "search Buscar Legajo" at bounding box center [239, 255] width 117 height 27
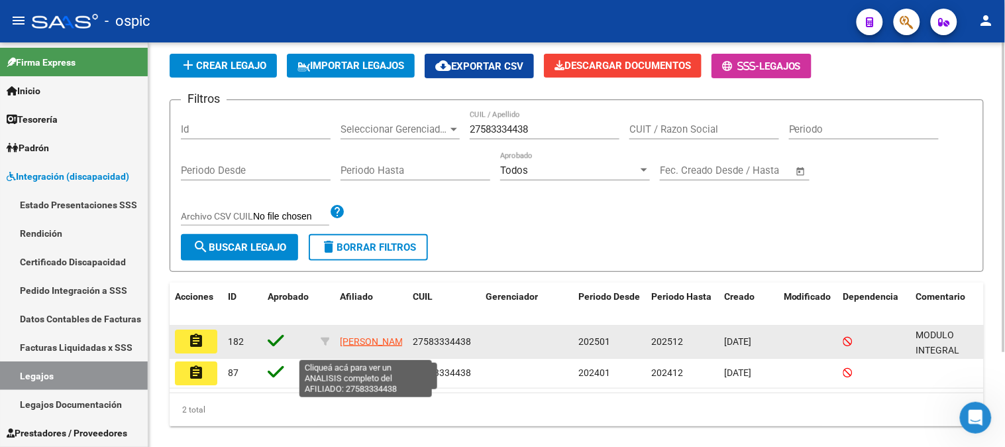
click at [367, 336] on span "[PERSON_NAME]" at bounding box center [375, 341] width 71 height 11
type textarea "27583334438"
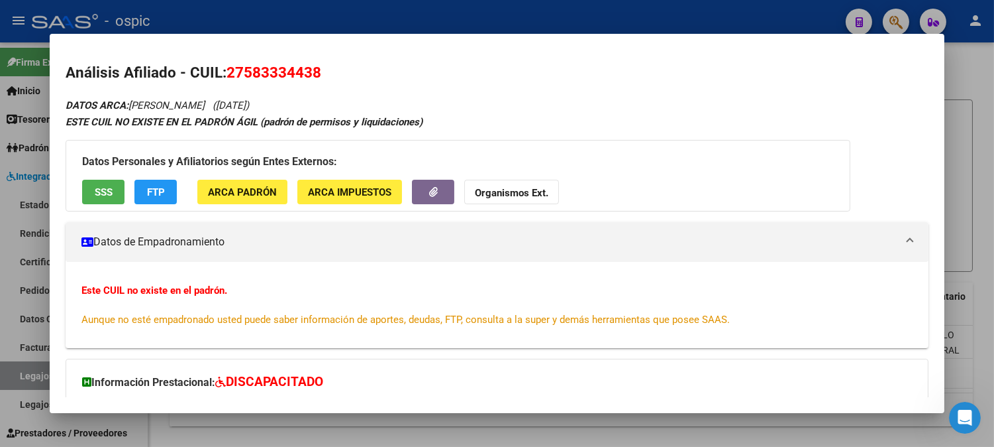
drag, startPoint x: 129, startPoint y: 106, endPoint x: 230, endPoint y: 105, distance: 101.4
click at [230, 105] on icon "DATOS ARCA: [PERSON_NAME] ([DATE])" at bounding box center [158, 105] width 184 height 12
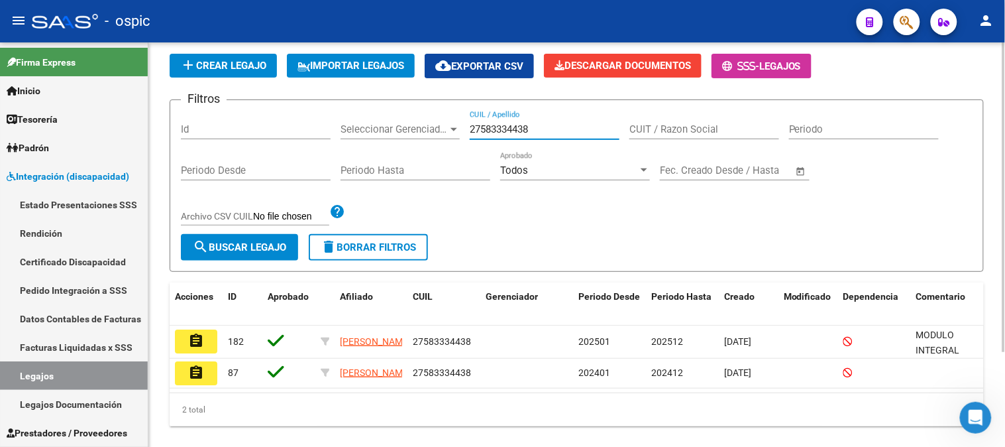
drag, startPoint x: 547, startPoint y: 131, endPoint x: 329, endPoint y: 110, distance: 218.9
click at [330, 110] on form "Filtros Id Seleccionar Gerenciador Seleccionar Gerenciador 27583334438 CUIL / A…" at bounding box center [577, 185] width 814 height 172
paste input "91527474"
type input "27591527474"
click at [249, 239] on button "search Buscar Legajo" at bounding box center [239, 247] width 117 height 27
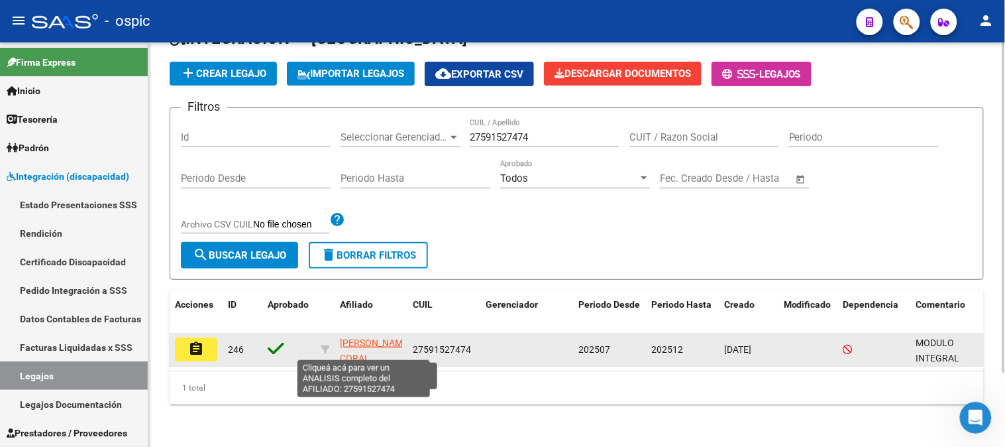
click at [368, 337] on span "[PERSON_NAME] CORAL" at bounding box center [375, 350] width 71 height 26
type textarea "27591527474"
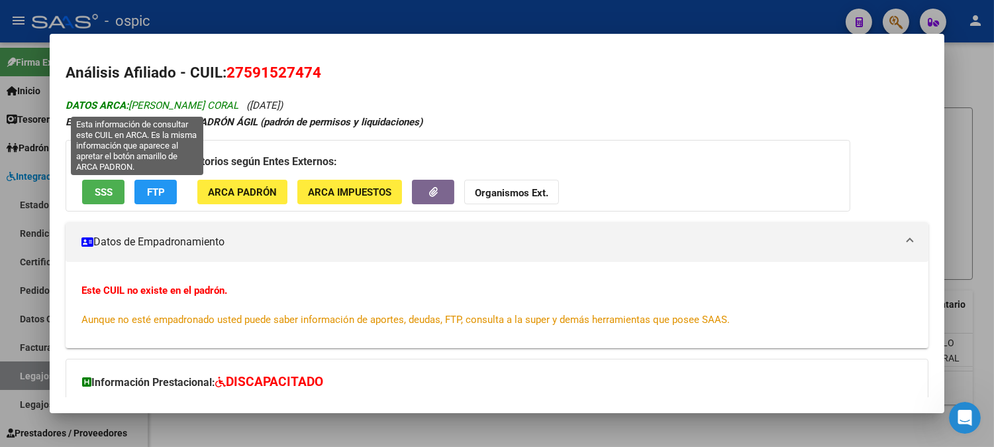
drag, startPoint x: 126, startPoint y: 101, endPoint x: 209, endPoint y: 103, distance: 82.8
click at [209, 103] on span "DATOS ARCA: [PERSON_NAME] CORAL" at bounding box center [152, 105] width 173 height 12
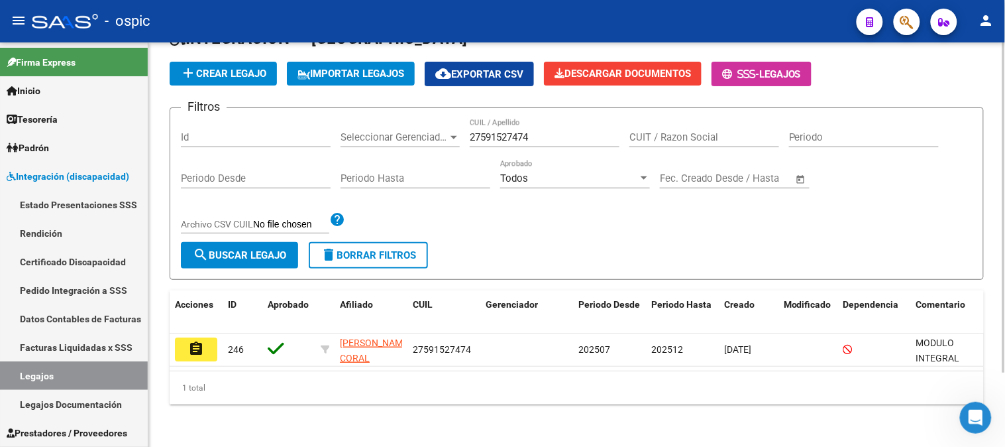
drag, startPoint x: 539, startPoint y: 133, endPoint x: 382, endPoint y: 114, distance: 158.8
click at [382, 119] on div "Filtros Id Seleccionar Gerenciador Seleccionar Gerenciador 27591527474 CUIL / A…" at bounding box center [577, 180] width 792 height 123
paste input "222215"
type input "27592222154"
click at [266, 250] on span "search Buscar Legajo" at bounding box center [239, 255] width 93 height 12
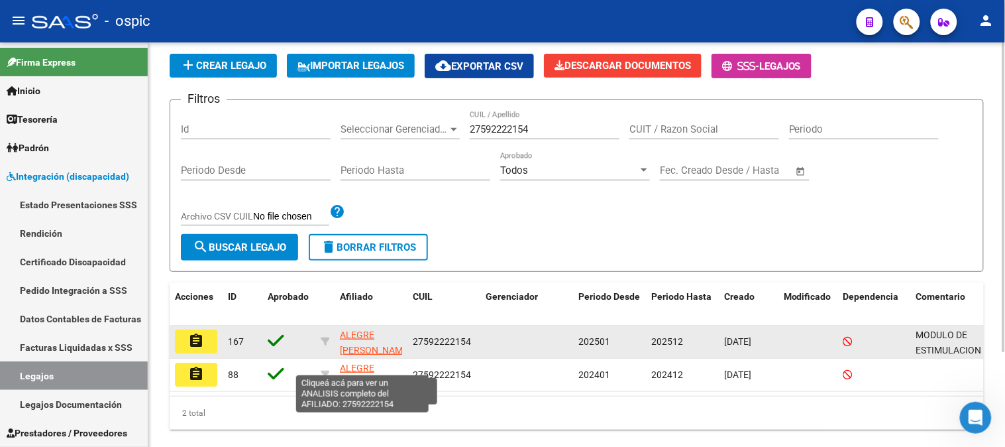
click at [369, 333] on span "ALEGRE [PERSON_NAME]" at bounding box center [375, 342] width 71 height 26
type textarea "27592222154"
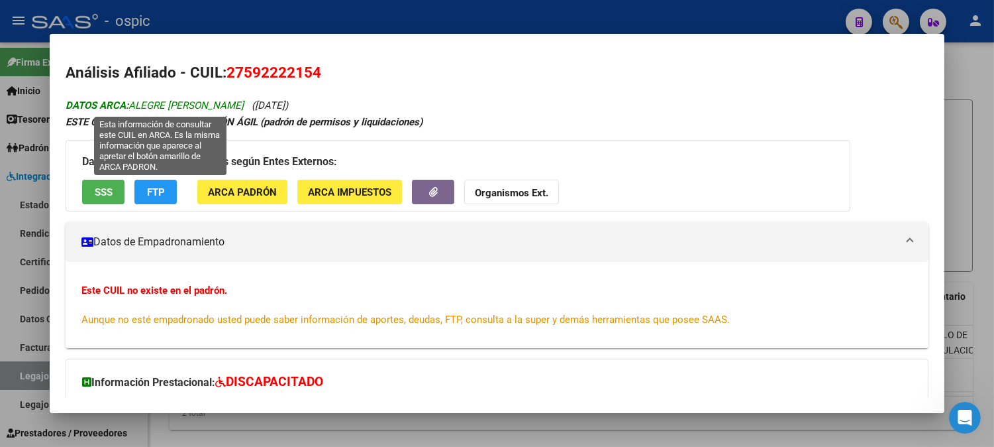
drag, startPoint x: 126, startPoint y: 105, endPoint x: 260, endPoint y: 106, distance: 133.8
click at [244, 106] on span "DATOS ARCA: ALEGRE [PERSON_NAME]" at bounding box center [155, 105] width 178 height 12
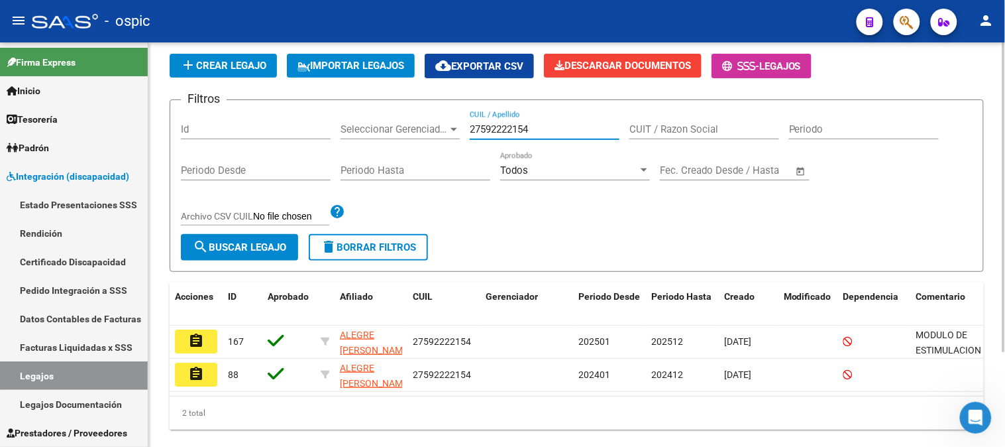
drag, startPoint x: 539, startPoint y: 130, endPoint x: 401, endPoint y: 106, distance: 139.2
click at [401, 106] on form "Filtros Id Seleccionar Gerenciador Seleccionar Gerenciador 27592222154 CUIL / A…" at bounding box center [577, 185] width 814 height 172
paste input "6247135"
type input "27596247135"
click at [264, 242] on span "search Buscar Legajo" at bounding box center [239, 247] width 93 height 12
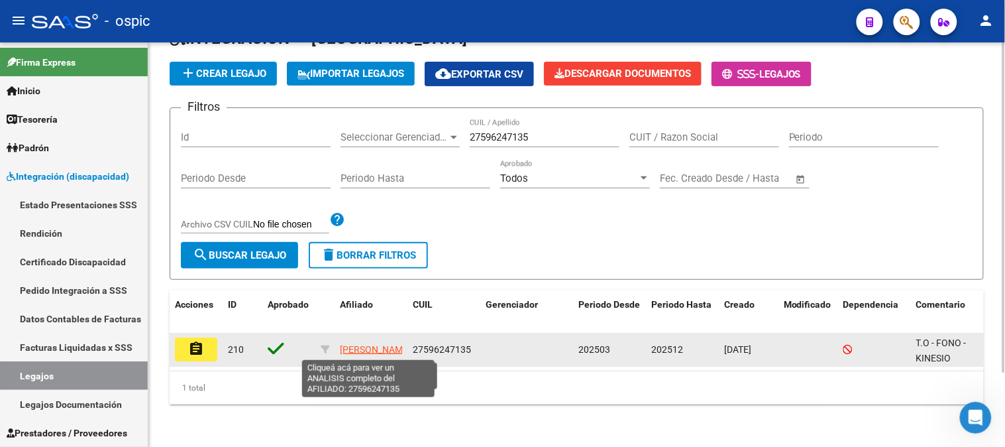
click at [378, 344] on span "[PERSON_NAME]" at bounding box center [375, 349] width 71 height 11
type textarea "27596247135"
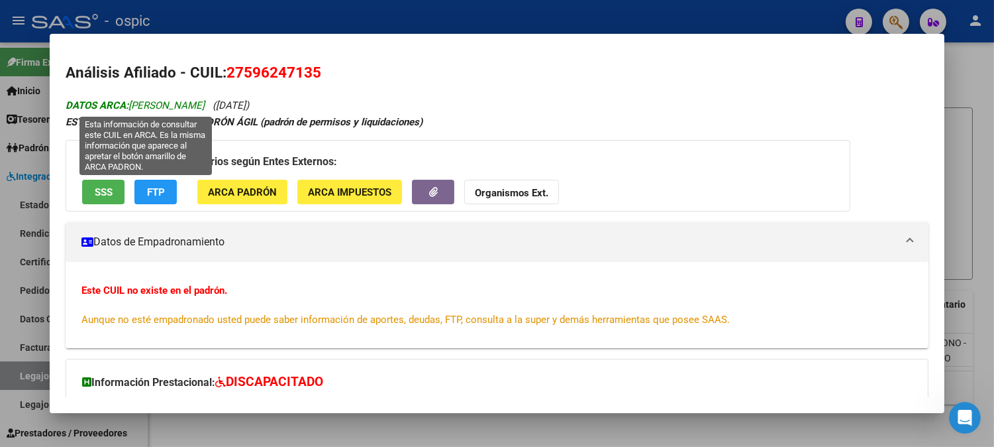
drag, startPoint x: 126, startPoint y: 103, endPoint x: 228, endPoint y: 103, distance: 102.0
click at [205, 103] on span "DATOS ARCA: [PERSON_NAME]" at bounding box center [135, 105] width 139 height 12
